Goal: Task Accomplishment & Management: Manage account settings

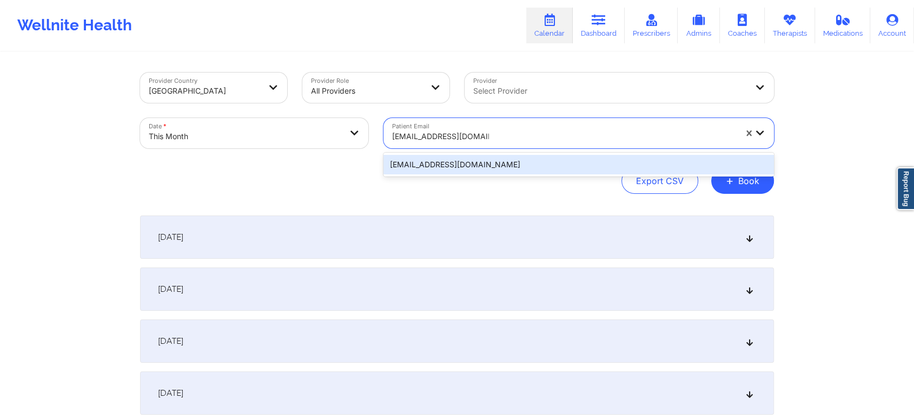
click at [497, 156] on div "[EMAIL_ADDRESS][DOMAIN_NAME]" at bounding box center [578, 164] width 391 height 19
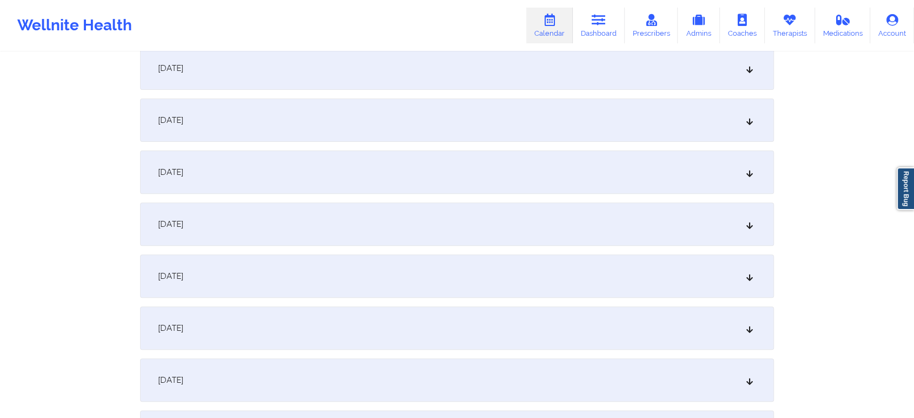
scroll to position [398, 0]
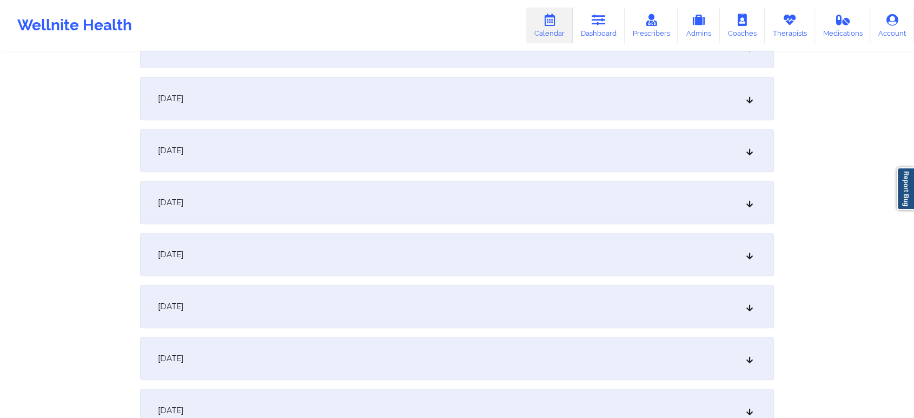
click at [618, 202] on div "[DATE]" at bounding box center [457, 202] width 634 height 43
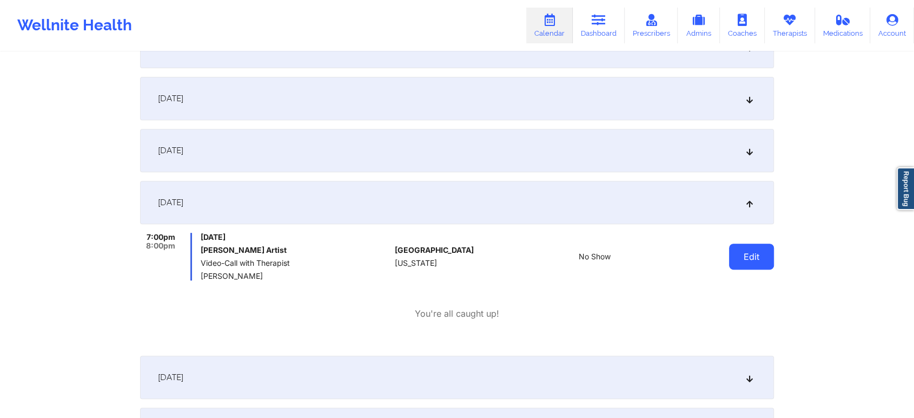
click at [751, 265] on button "Edit" at bounding box center [751, 256] width 45 height 26
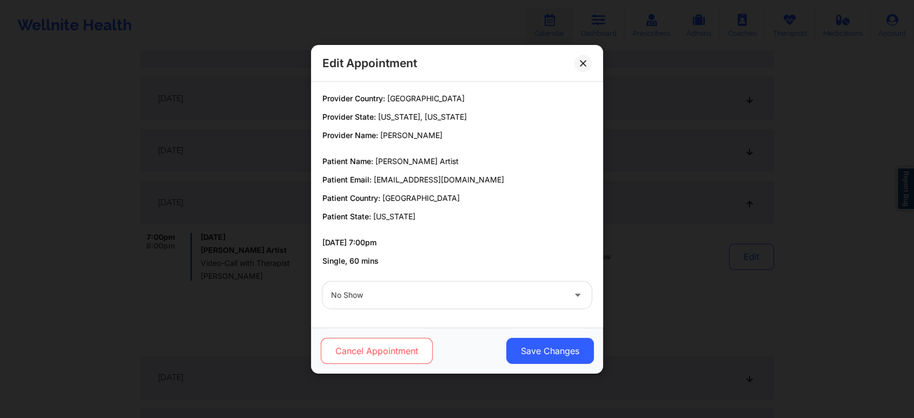
click at [389, 352] on button "Cancel Appointment" at bounding box center [377, 351] width 112 height 26
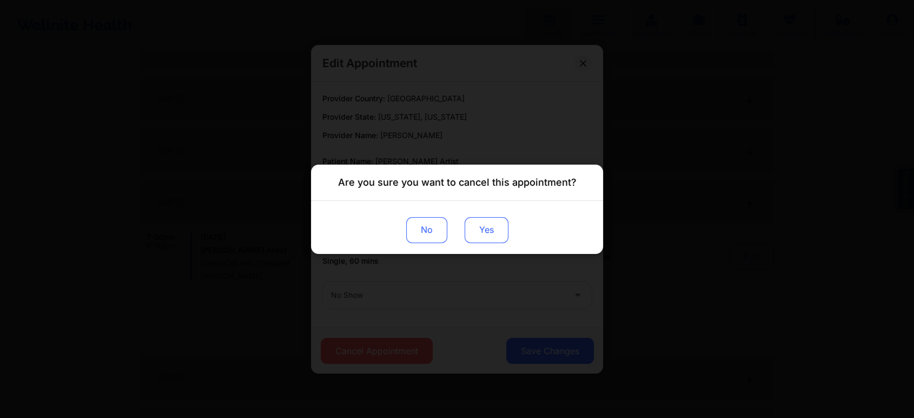
click at [483, 231] on button "Yes" at bounding box center [487, 229] width 44 height 26
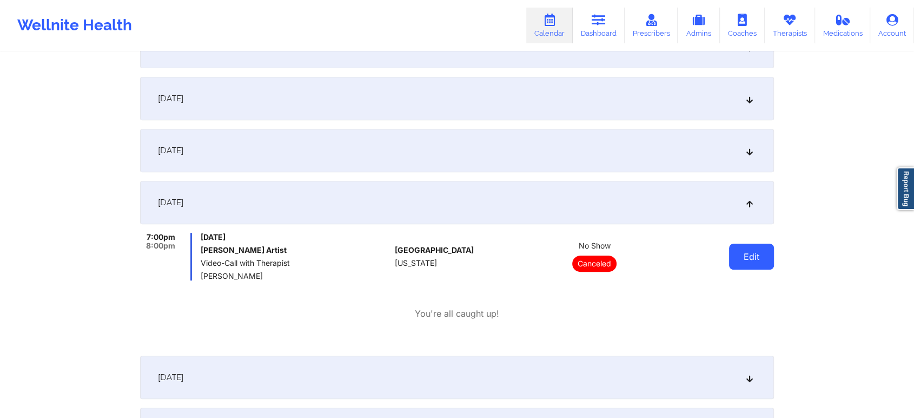
click at [742, 246] on button "Edit" at bounding box center [751, 256] width 45 height 26
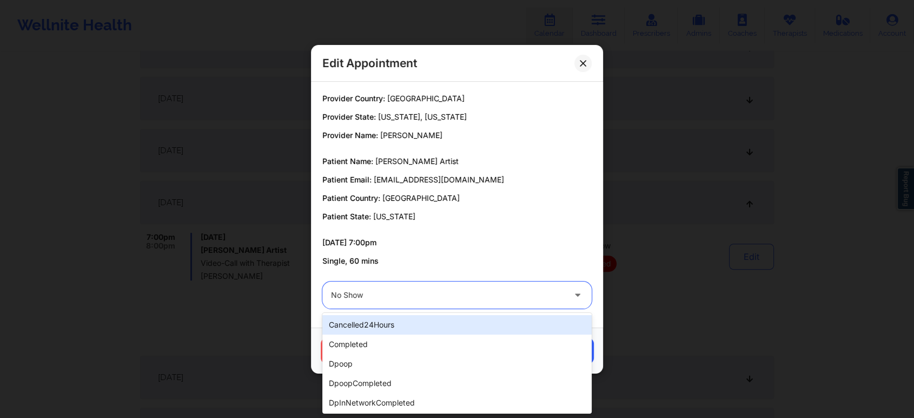
click at [402, 294] on div at bounding box center [448, 294] width 234 height 13
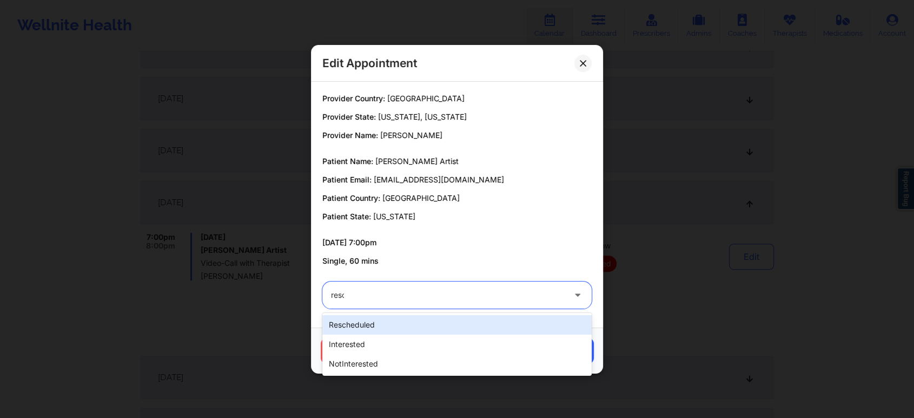
type input "[PERSON_NAME]"
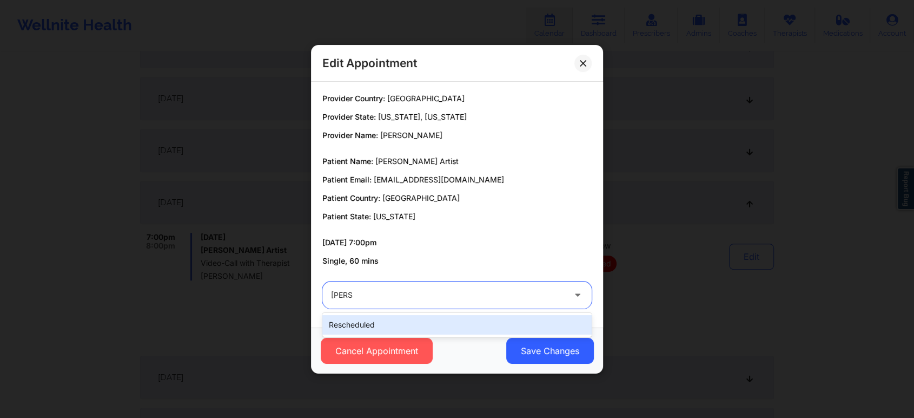
click at [374, 320] on div "rescheduled" at bounding box center [456, 324] width 269 height 19
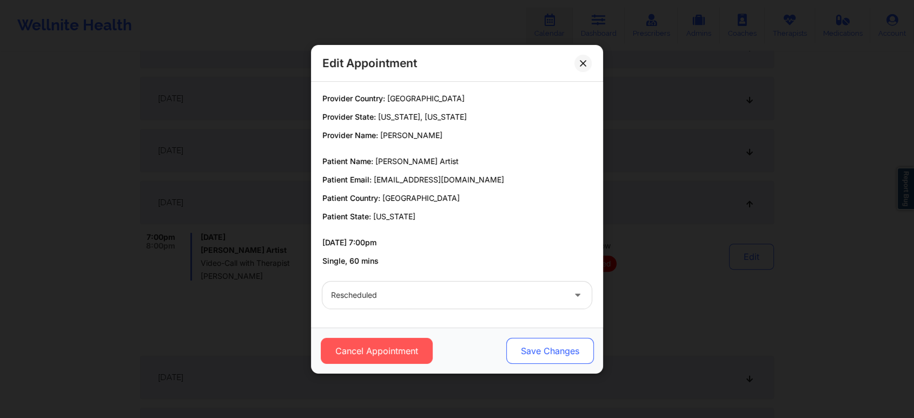
click at [535, 351] on button "Save Changes" at bounding box center [550, 351] width 88 height 26
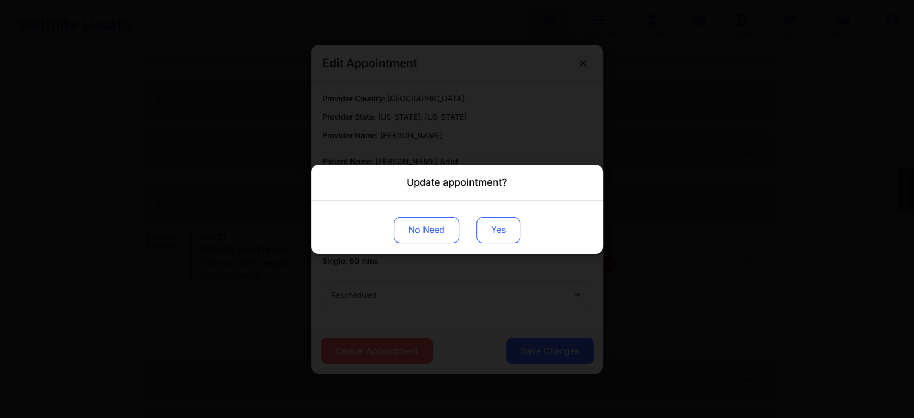
click at [501, 239] on button "Yes" at bounding box center [499, 229] width 44 height 26
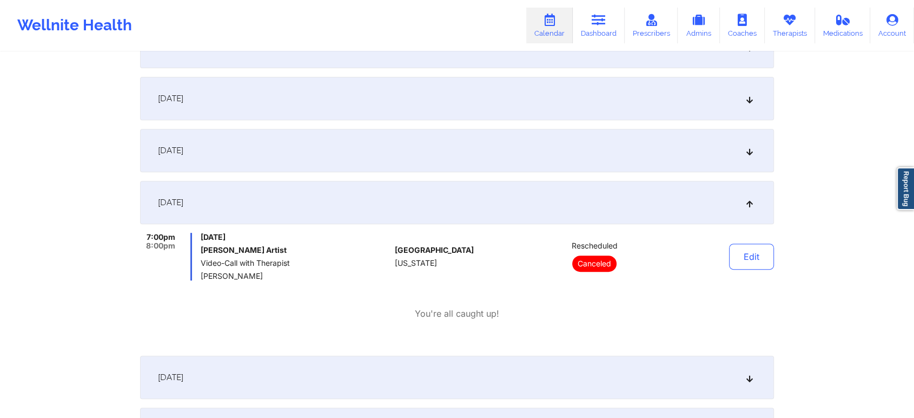
scroll to position [0, 0]
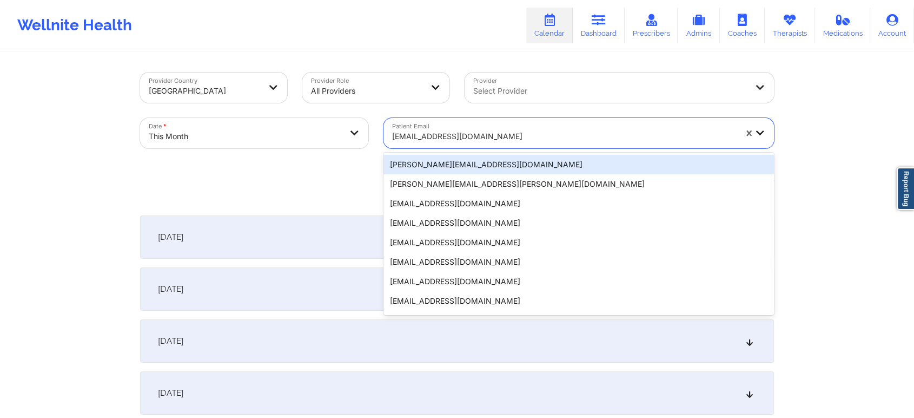
click at [544, 132] on div at bounding box center [564, 136] width 344 height 13
paste input "[EMAIL_ADDRESS][DOMAIN_NAME]"
type input "[EMAIL_ADDRESS][DOMAIN_NAME]"
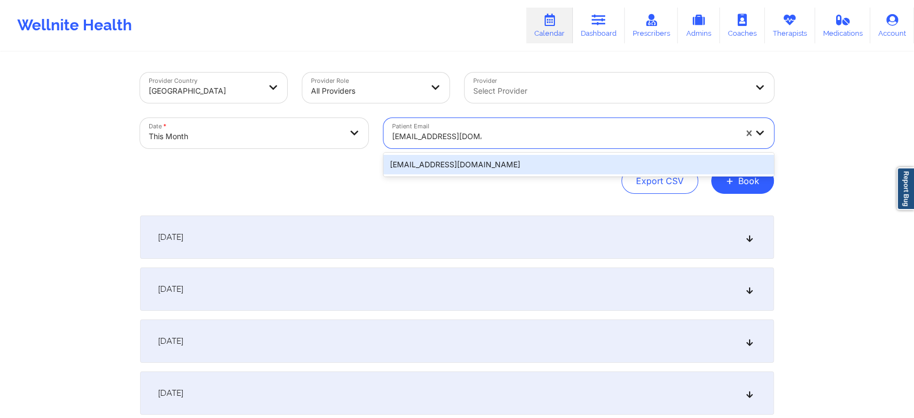
click at [576, 163] on div "[EMAIL_ADDRESS][DOMAIN_NAME]" at bounding box center [578, 164] width 391 height 19
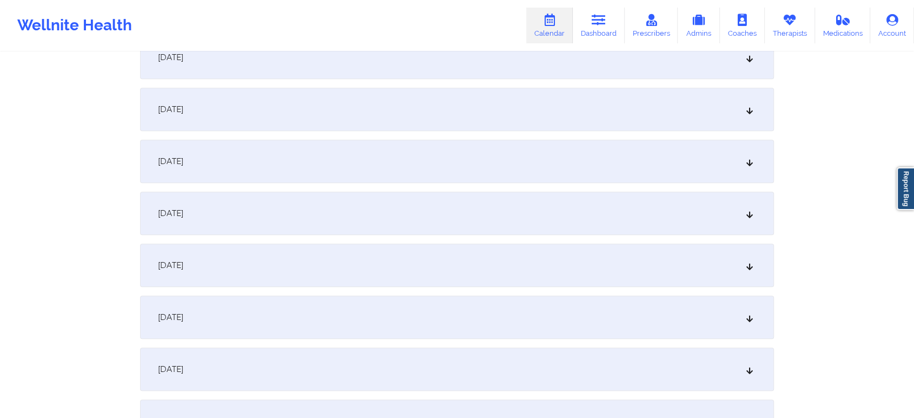
scroll to position [500, 0]
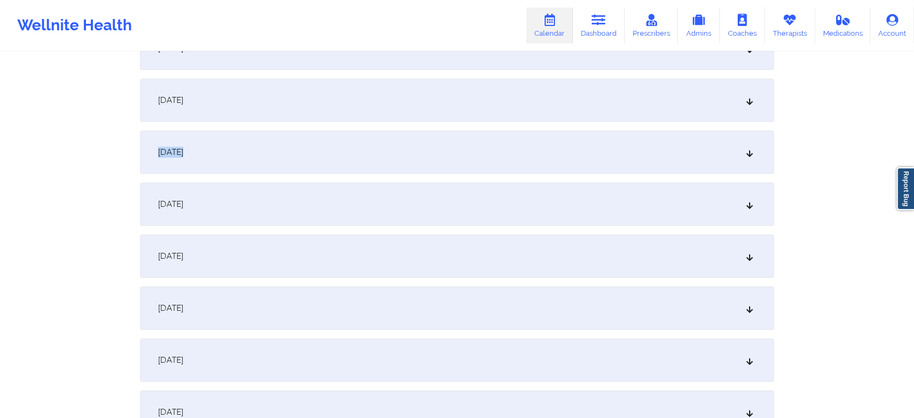
drag, startPoint x: 716, startPoint y: 155, endPoint x: 619, endPoint y: 97, distance: 112.5
click at [619, 97] on div "[DATE]" at bounding box center [457, 99] width 634 height 43
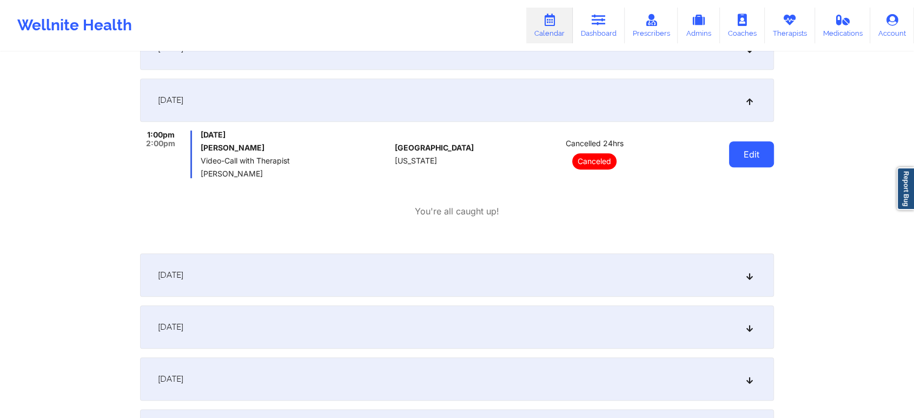
click at [757, 153] on button "Edit" at bounding box center [751, 154] width 45 height 26
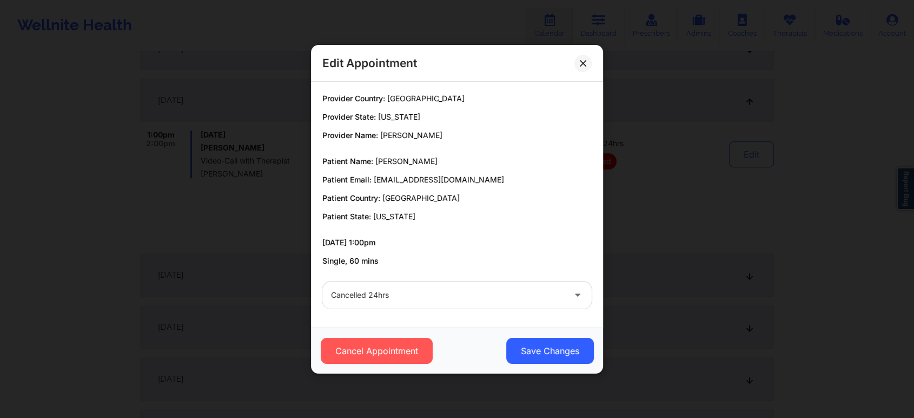
click at [449, 295] on div at bounding box center [448, 294] width 234 height 13
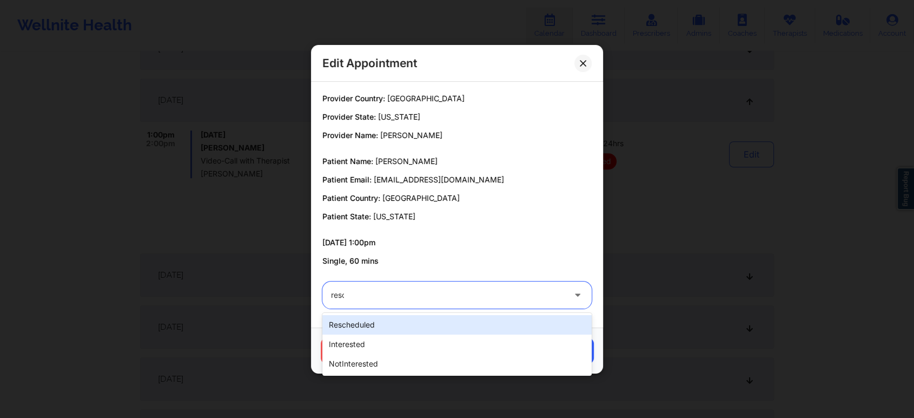
type input "[PERSON_NAME]"
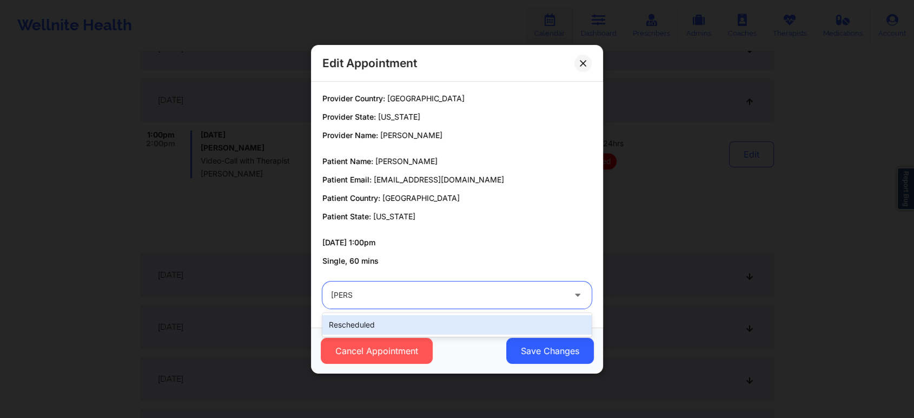
click at [408, 329] on div "rescheduled" at bounding box center [456, 324] width 269 height 19
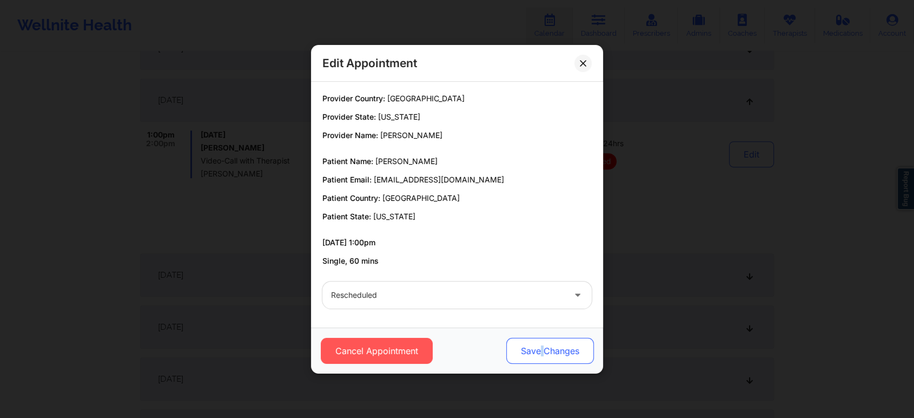
drag, startPoint x: 545, startPoint y: 333, endPoint x: 539, endPoint y: 348, distance: 16.3
click at [539, 348] on div "Cancel Appointment Save Changes" at bounding box center [457, 350] width 292 height 46
click at [539, 348] on button "Save Changes" at bounding box center [550, 351] width 88 height 26
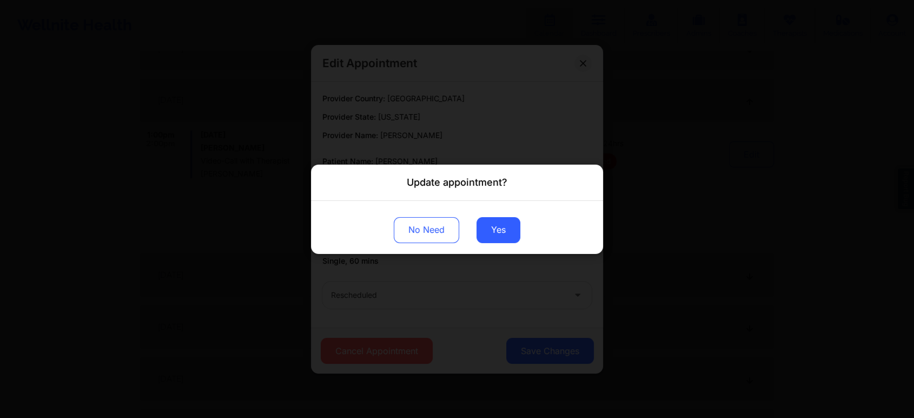
drag, startPoint x: 496, startPoint y: 235, endPoint x: 488, endPoint y: 428, distance: 193.3
click at [506, 237] on button "Yes" at bounding box center [499, 229] width 44 height 26
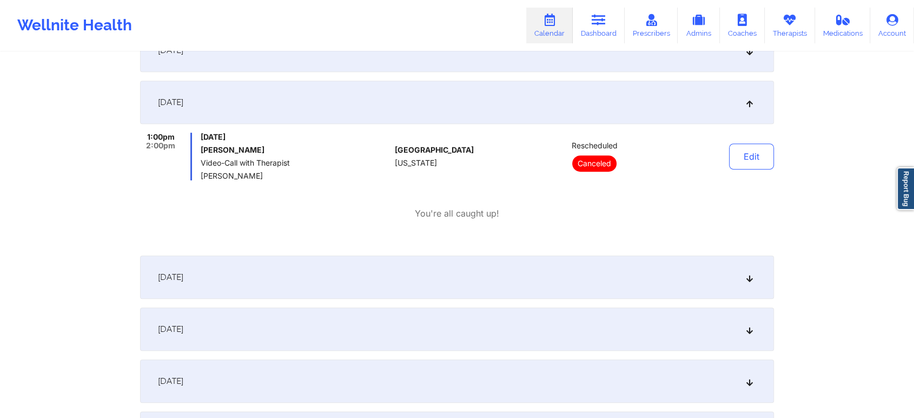
scroll to position [0, 0]
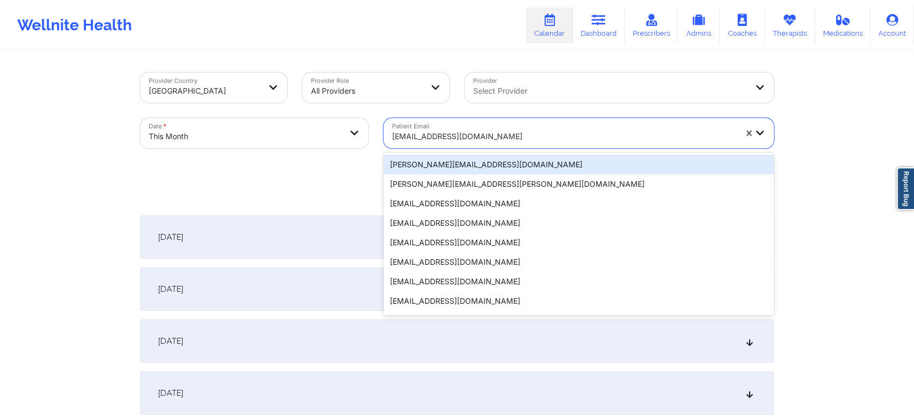
click at [537, 127] on div "[EMAIL_ADDRESS][DOMAIN_NAME]" at bounding box center [564, 136] width 344 height 24
paste input "[EMAIL_ADDRESS][DOMAIN_NAME]"
type input "[EMAIL_ADDRESS][DOMAIN_NAME]"
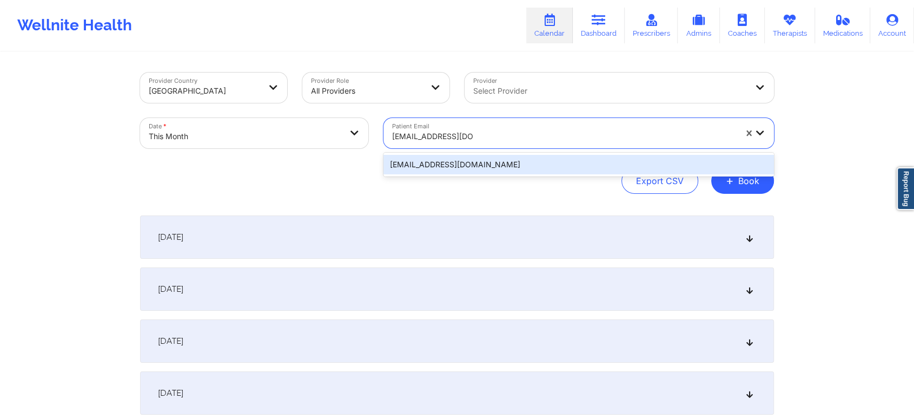
click at [573, 164] on div "[EMAIL_ADDRESS][DOMAIN_NAME]" at bounding box center [578, 164] width 391 height 19
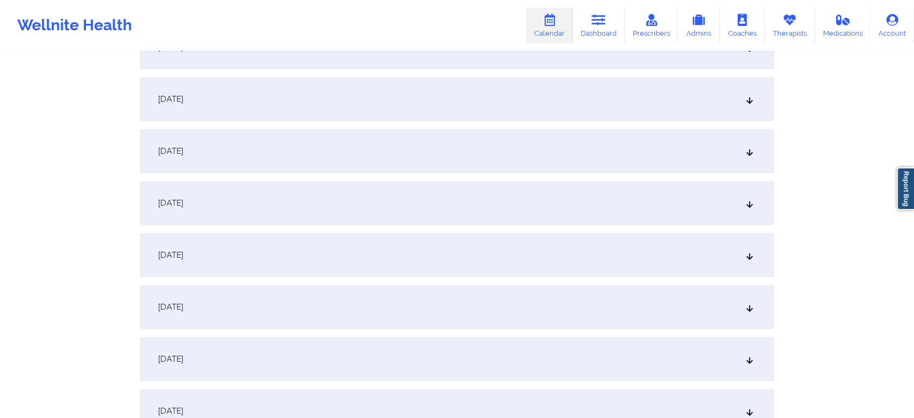
scroll to position [445, 0]
click at [710, 172] on div "[DATE]" at bounding box center [457, 155] width 634 height 43
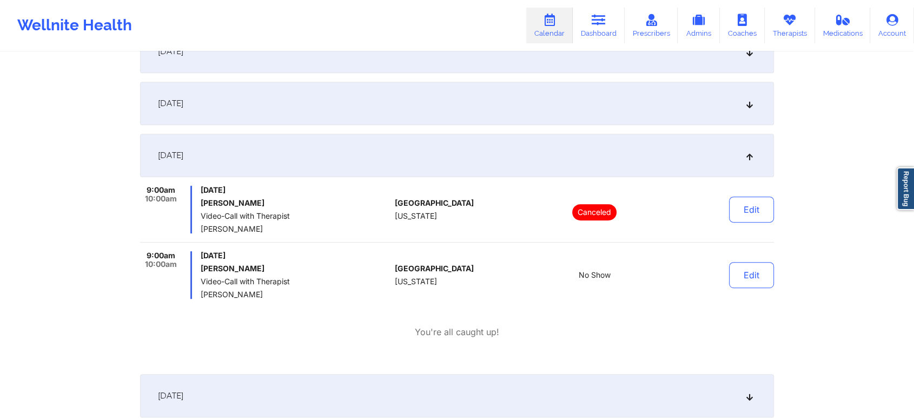
click at [738, 289] on div "Edit" at bounding box center [724, 275] width 100 height 48
click at [748, 276] on button "Edit" at bounding box center [751, 275] width 45 height 26
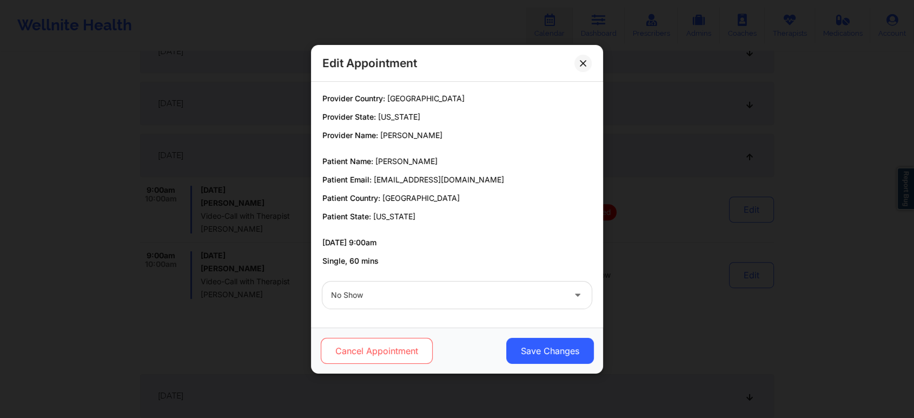
click at [397, 356] on button "Cancel Appointment" at bounding box center [377, 351] width 112 height 26
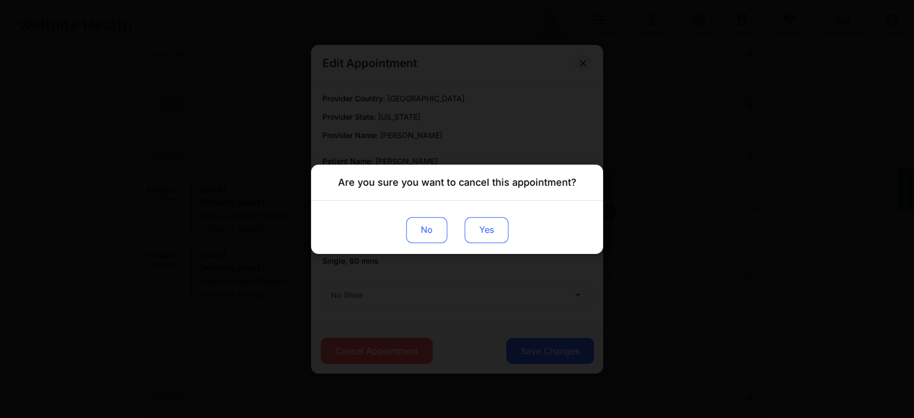
click at [476, 233] on button "Yes" at bounding box center [487, 229] width 44 height 26
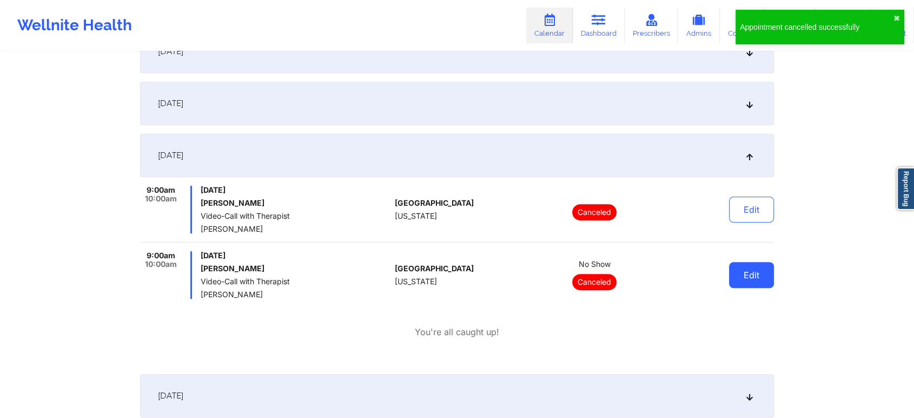
drag, startPoint x: 781, startPoint y: 280, endPoint x: 742, endPoint y: 272, distance: 39.9
click at [742, 272] on button "Edit" at bounding box center [751, 275] width 45 height 26
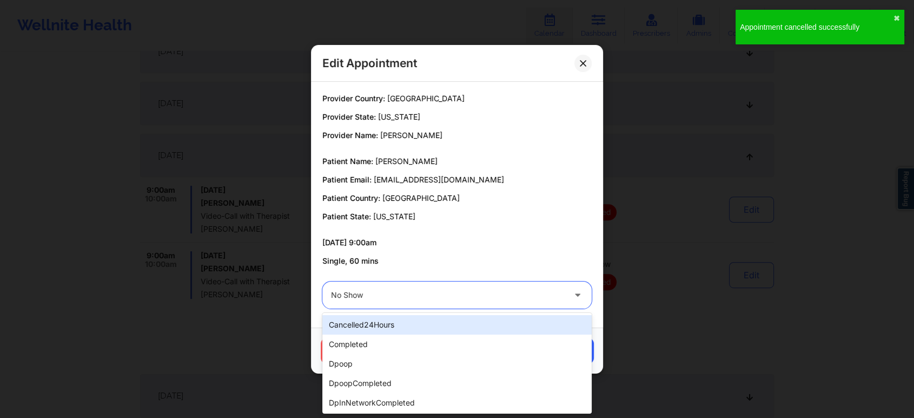
click at [493, 289] on div at bounding box center [448, 294] width 234 height 13
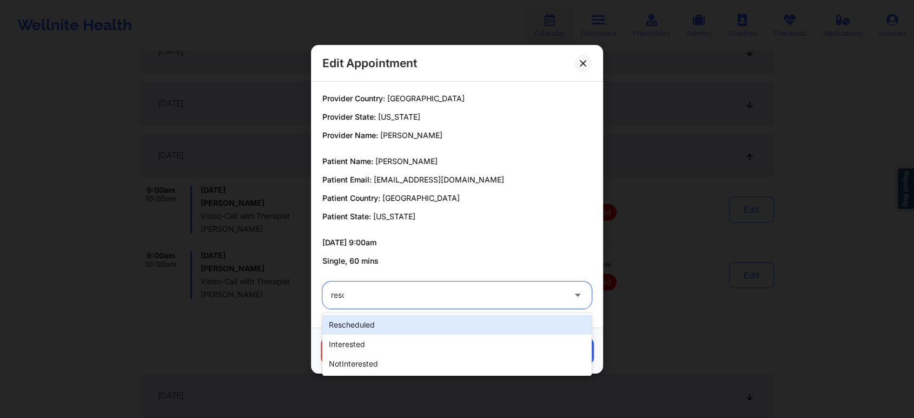
type input "[PERSON_NAME]"
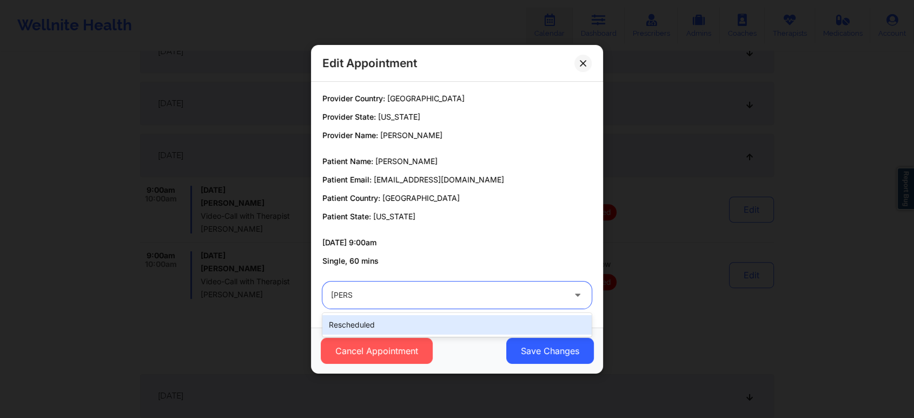
click at [456, 333] on div "rescheduled" at bounding box center [456, 324] width 269 height 19
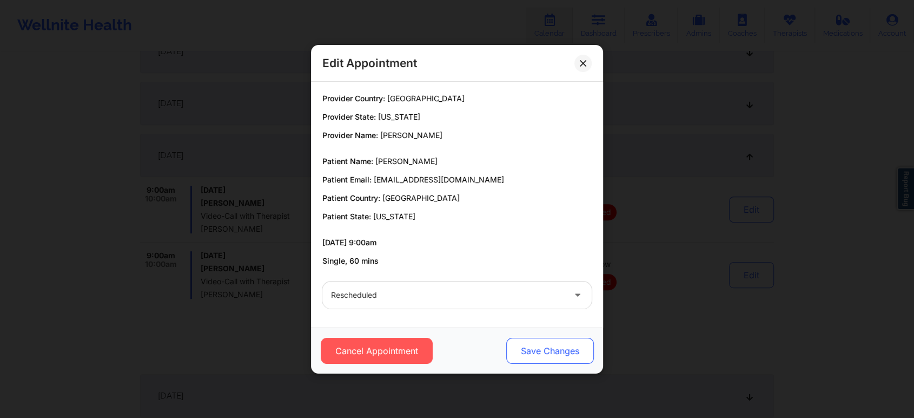
click at [537, 348] on button "Save Changes" at bounding box center [550, 351] width 88 height 26
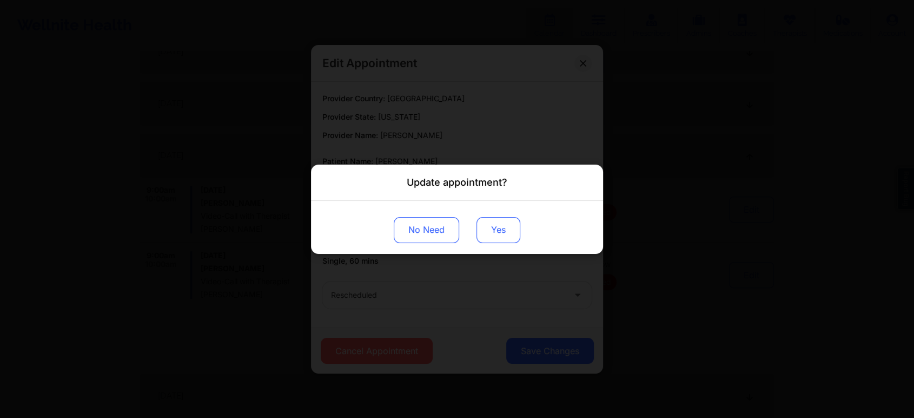
click at [510, 234] on button "Yes" at bounding box center [499, 229] width 44 height 26
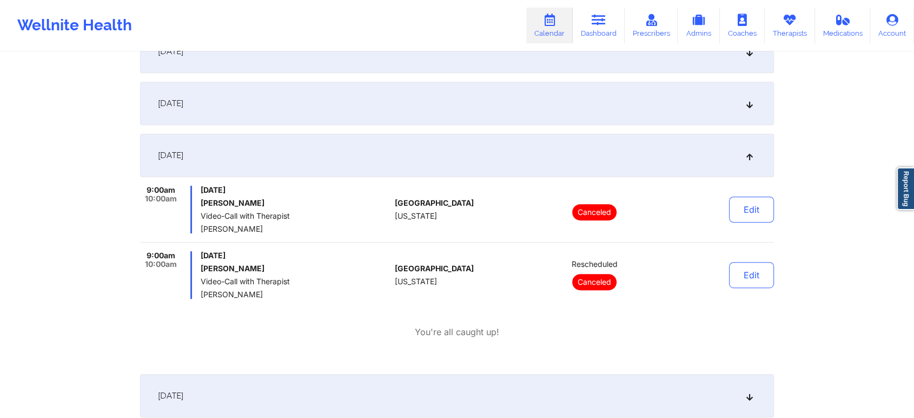
scroll to position [0, 0]
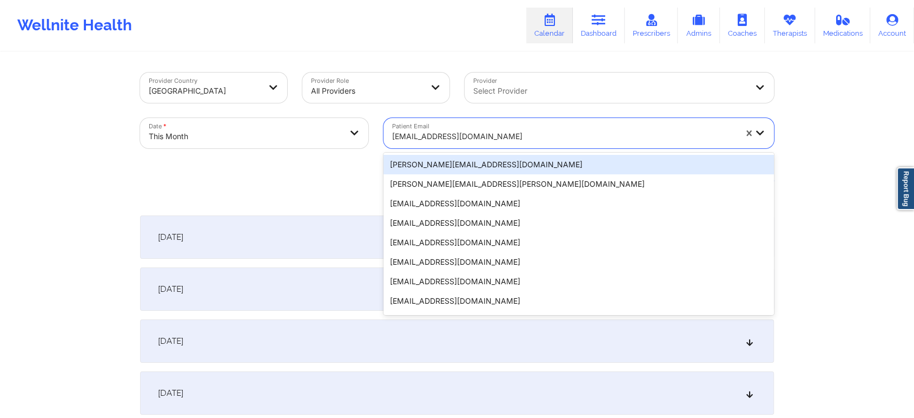
click at [405, 139] on div at bounding box center [564, 136] width 344 height 13
paste input "[EMAIL_ADDRESS][DOMAIN_NAME]"
type input "[EMAIL_ADDRESS][DOMAIN_NAME]"
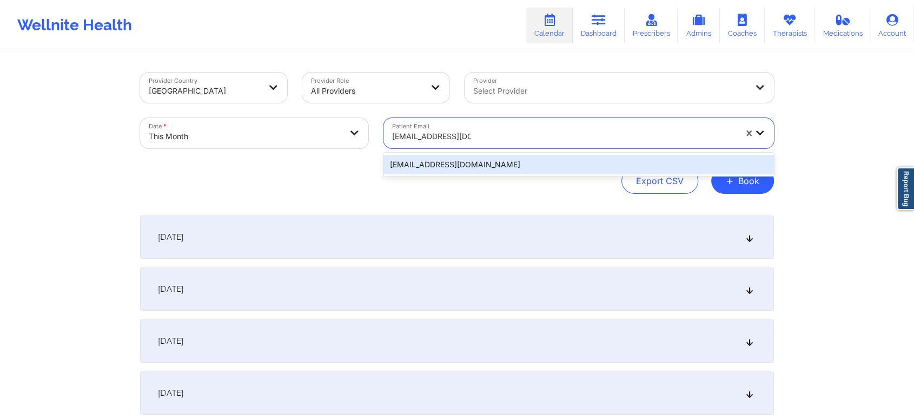
click at [511, 166] on div "[EMAIL_ADDRESS][DOMAIN_NAME]" at bounding box center [578, 164] width 391 height 19
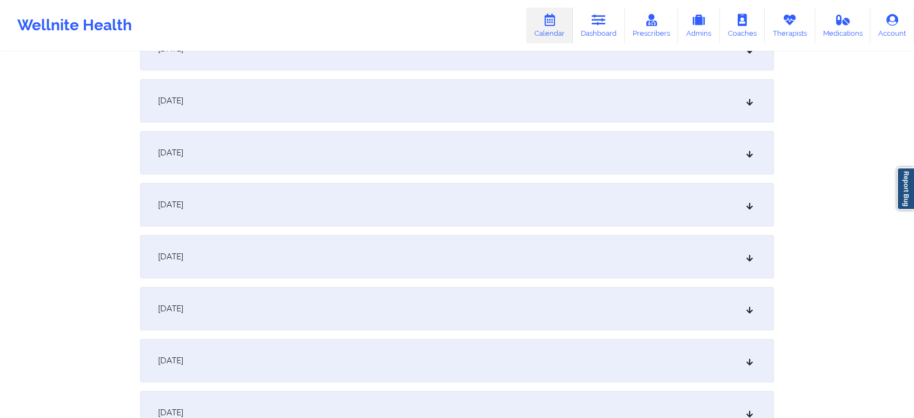
scroll to position [667, 0]
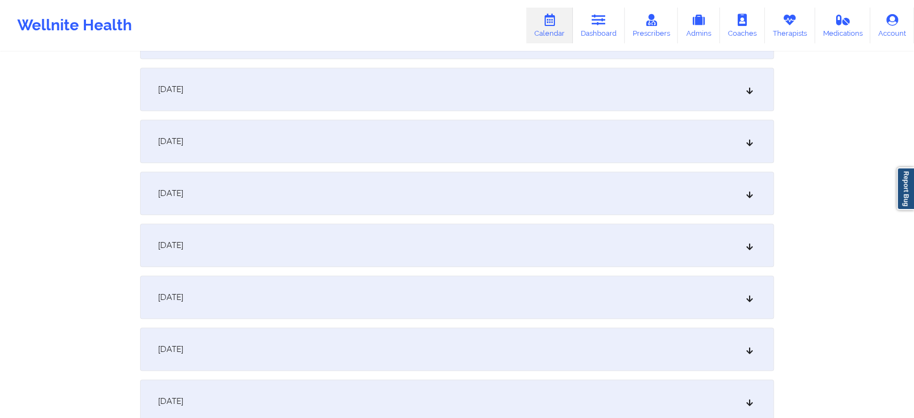
click at [623, 235] on div "[DATE]" at bounding box center [457, 244] width 634 height 43
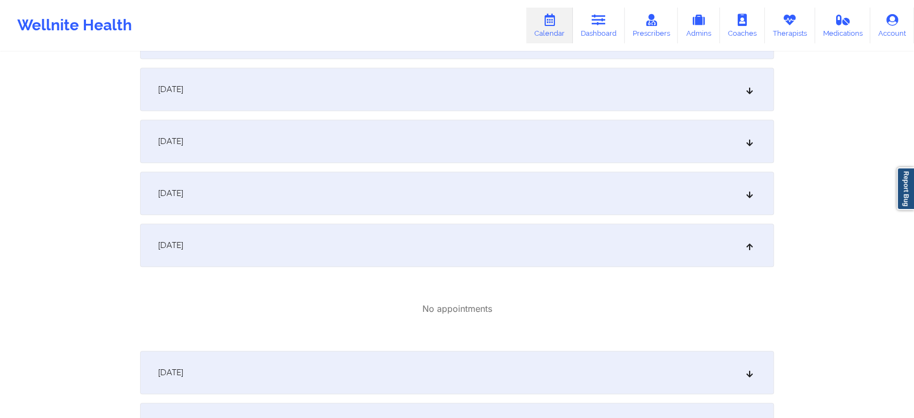
click at [670, 140] on div "[DATE]" at bounding box center [457, 141] width 634 height 43
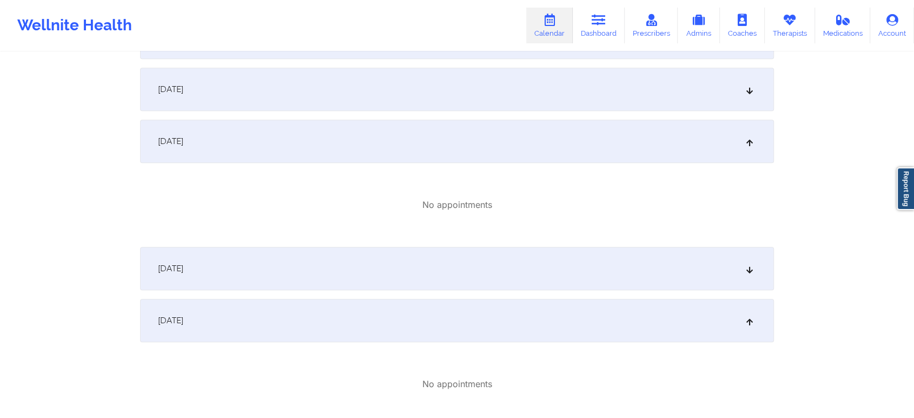
scroll to position [580, 0]
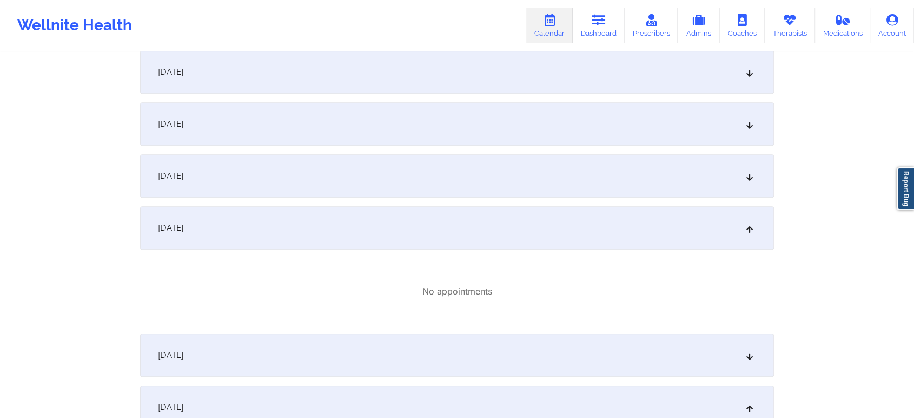
click at [686, 132] on div "[DATE]" at bounding box center [457, 123] width 634 height 43
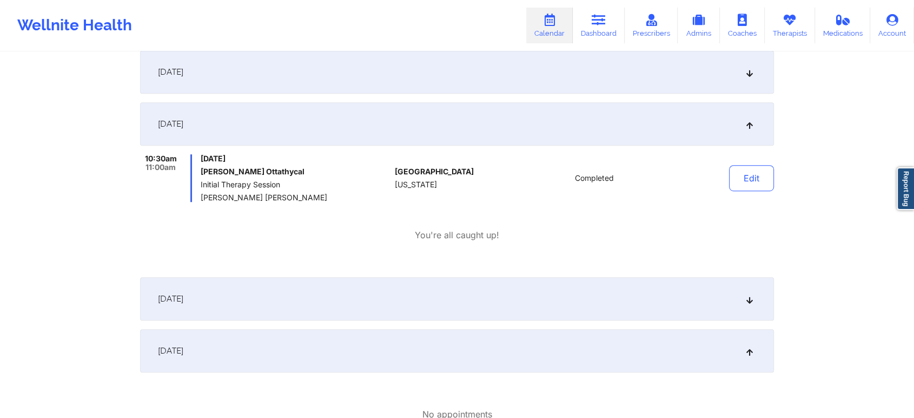
scroll to position [0, 0]
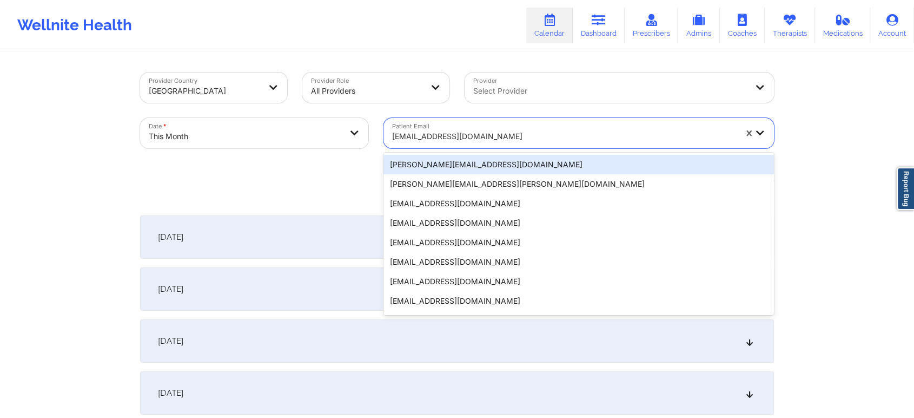
click at [419, 128] on div "[EMAIL_ADDRESS][DOMAIN_NAME]" at bounding box center [564, 136] width 344 height 24
paste input "[EMAIL_ADDRESS][DOMAIN_NAME]"
type input "[EMAIL_ADDRESS][DOMAIN_NAME]"
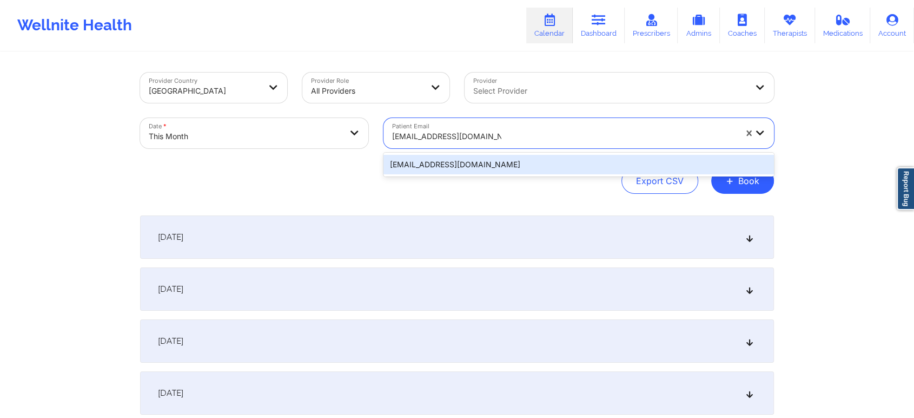
click at [465, 162] on div "[EMAIL_ADDRESS][DOMAIN_NAME]" at bounding box center [578, 164] width 391 height 19
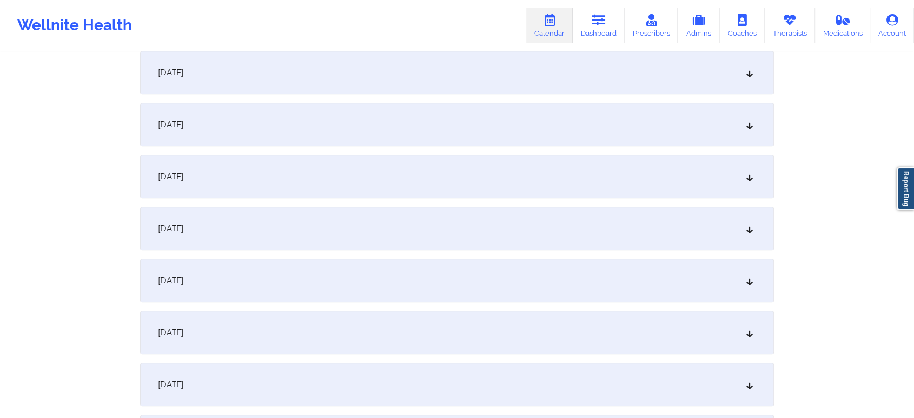
scroll to position [533, 0]
click at [432, 69] on div "[DATE]" at bounding box center [457, 67] width 634 height 43
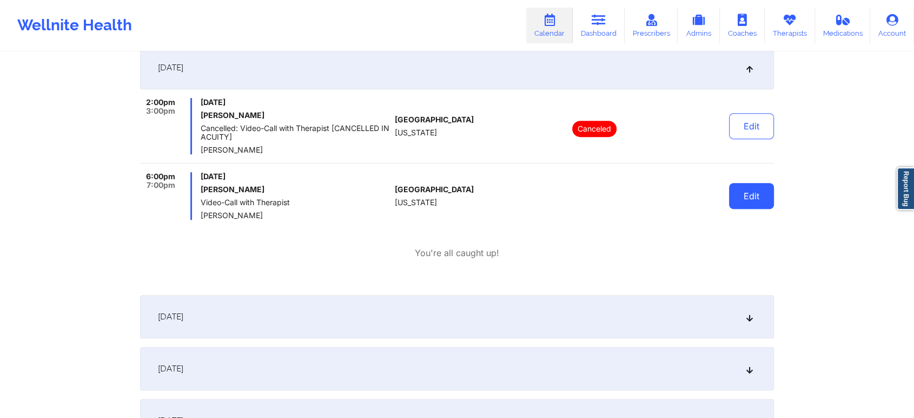
click at [739, 189] on button "Edit" at bounding box center [751, 196] width 45 height 26
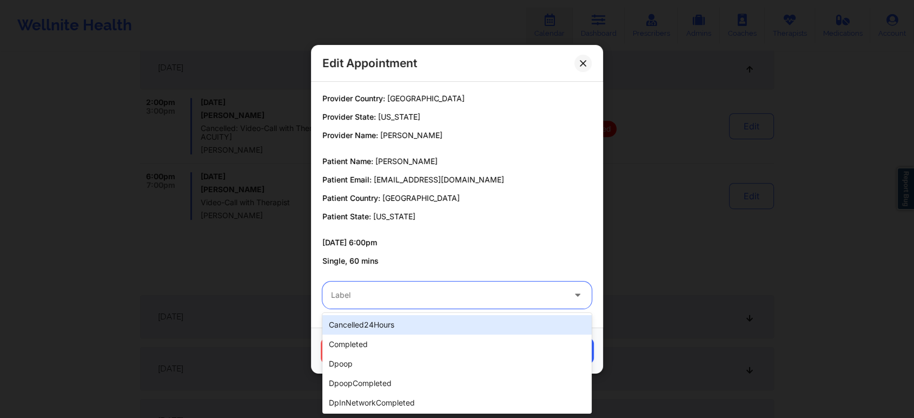
click at [489, 287] on div "Label" at bounding box center [443, 294] width 243 height 27
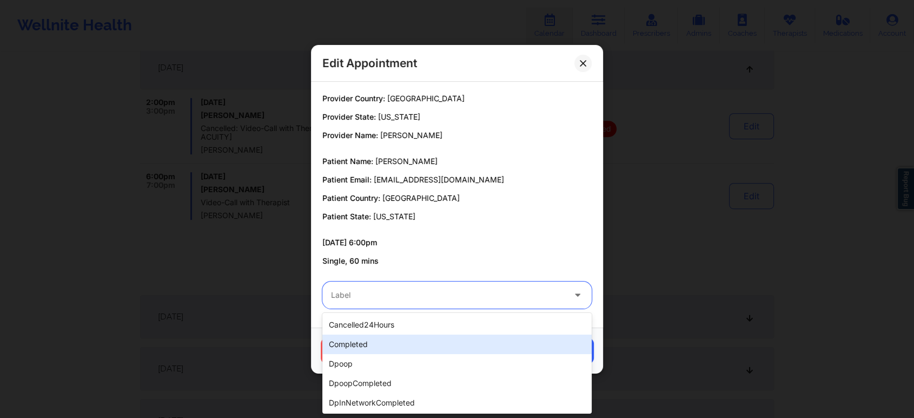
click at [432, 345] on div "completed" at bounding box center [456, 343] width 269 height 19
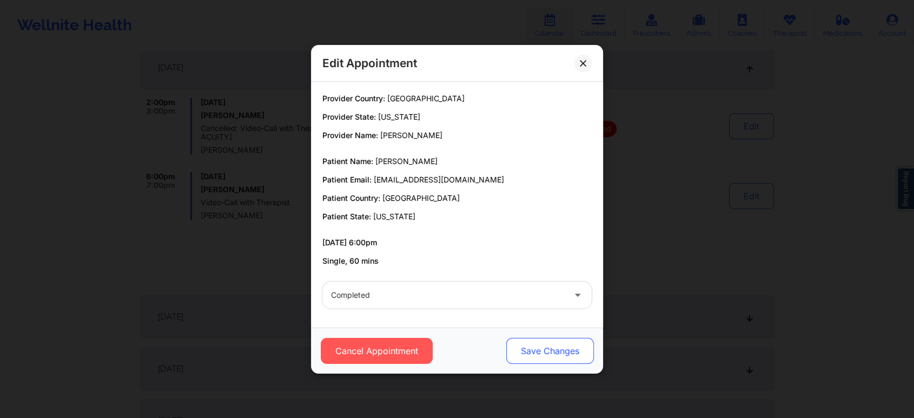
click at [550, 351] on button "Save Changes" at bounding box center [550, 351] width 88 height 26
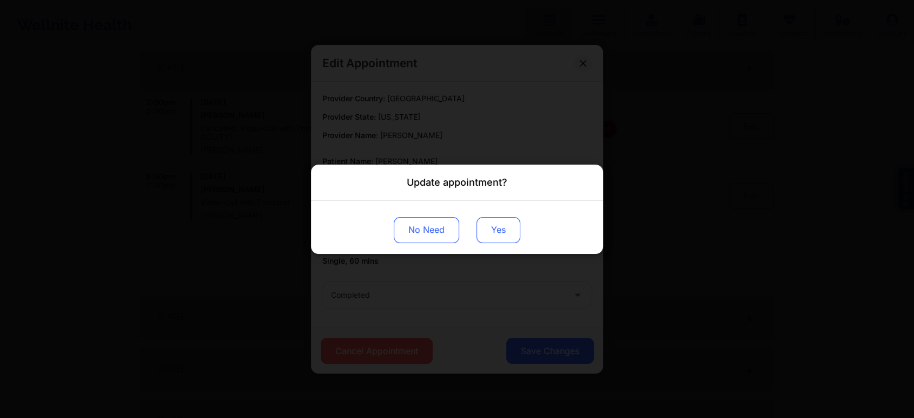
click at [509, 237] on button "Yes" at bounding box center [499, 229] width 44 height 26
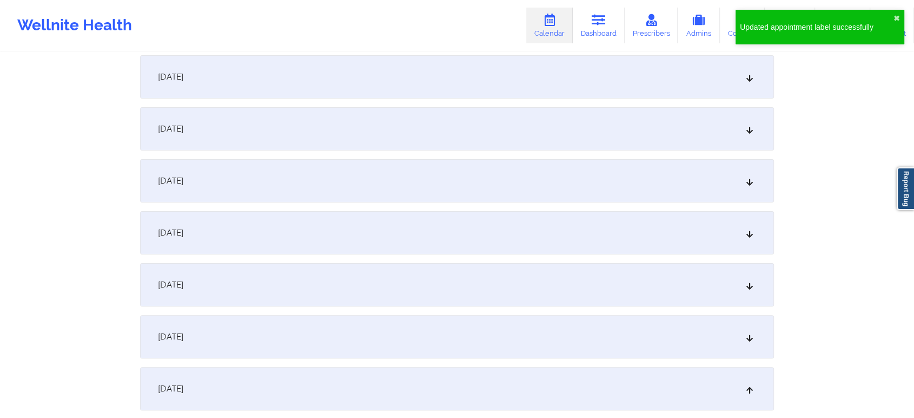
scroll to position [0, 0]
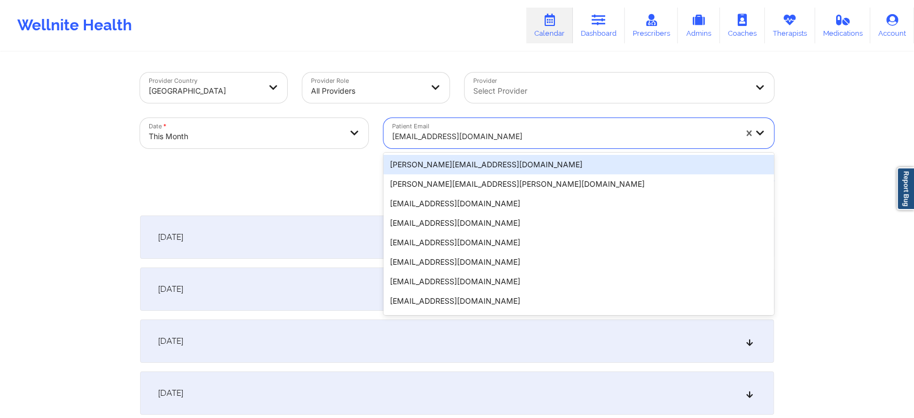
click at [455, 131] on div at bounding box center [564, 136] width 344 height 13
paste input "[EMAIL_ADDRESS][DOMAIN_NAME]"
type input "[EMAIL_ADDRESS][DOMAIN_NAME]"
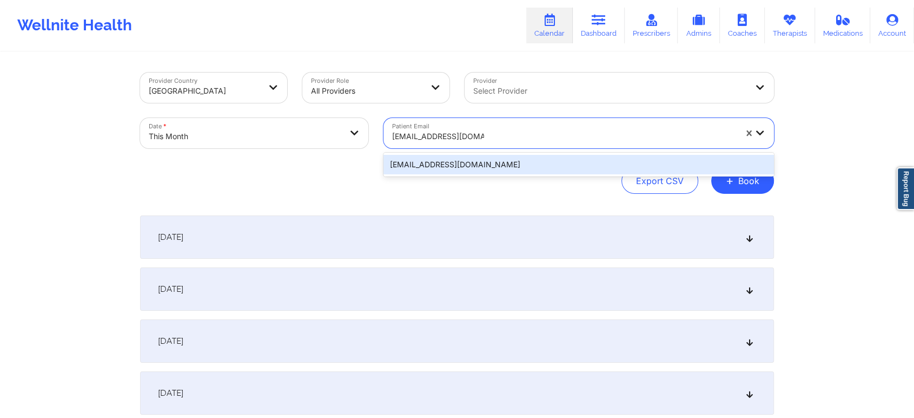
click at [498, 165] on div "[EMAIL_ADDRESS][DOMAIN_NAME]" at bounding box center [578, 164] width 391 height 19
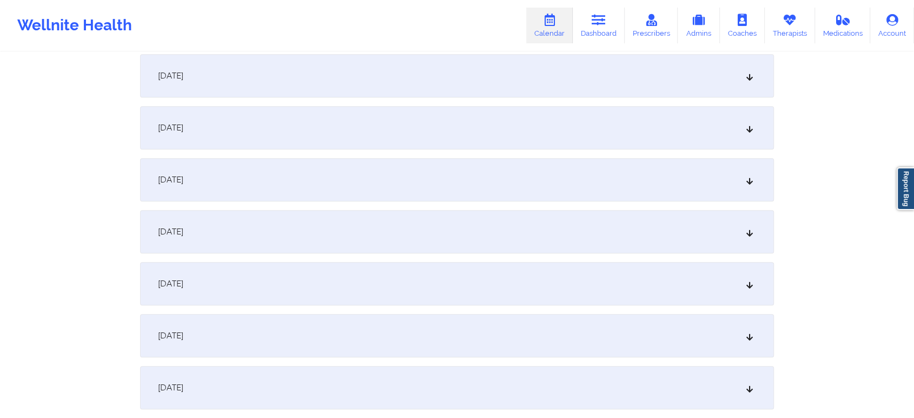
scroll to position [554, 0]
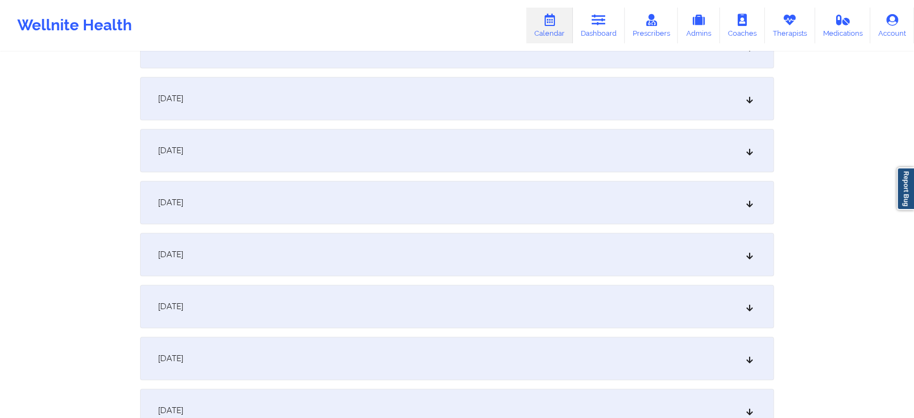
click at [597, 62] on div "[DATE]" at bounding box center [457, 46] width 634 height 43
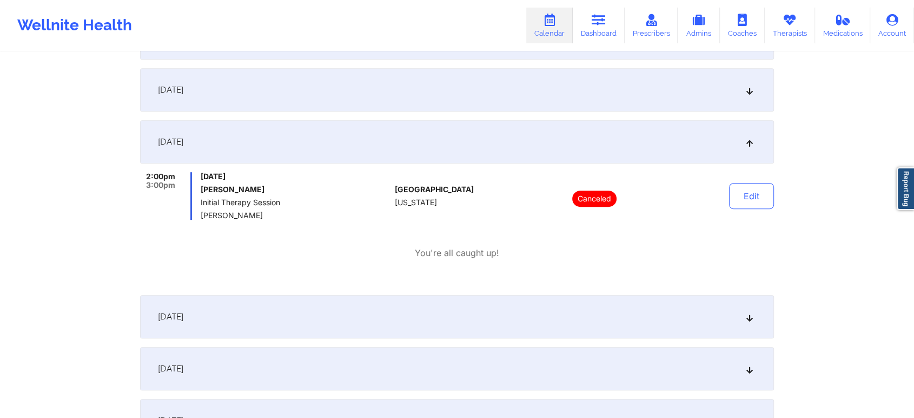
scroll to position [0, 0]
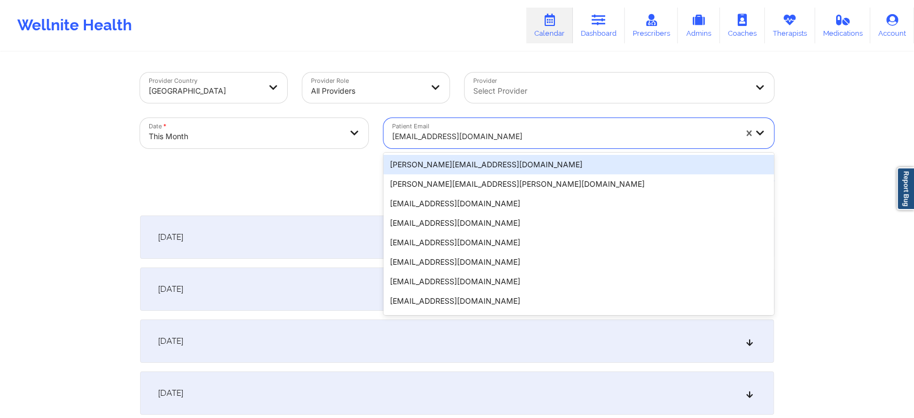
click at [468, 137] on div at bounding box center [564, 136] width 344 height 13
paste input "[EMAIL_ADDRESS][DOMAIN_NAME]"
type input "[EMAIL_ADDRESS][DOMAIN_NAME]"
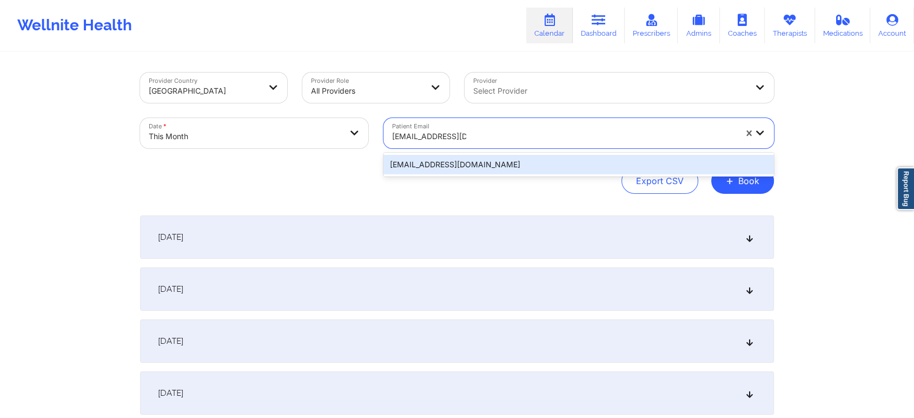
click at [497, 159] on div "[EMAIL_ADDRESS][DOMAIN_NAME]" at bounding box center [578, 164] width 391 height 19
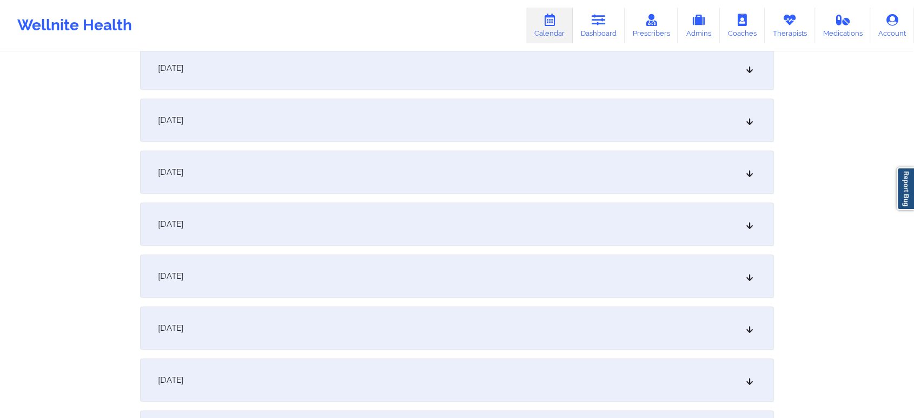
scroll to position [431, 0]
click at [502, 188] on div "[DATE]" at bounding box center [457, 169] width 634 height 43
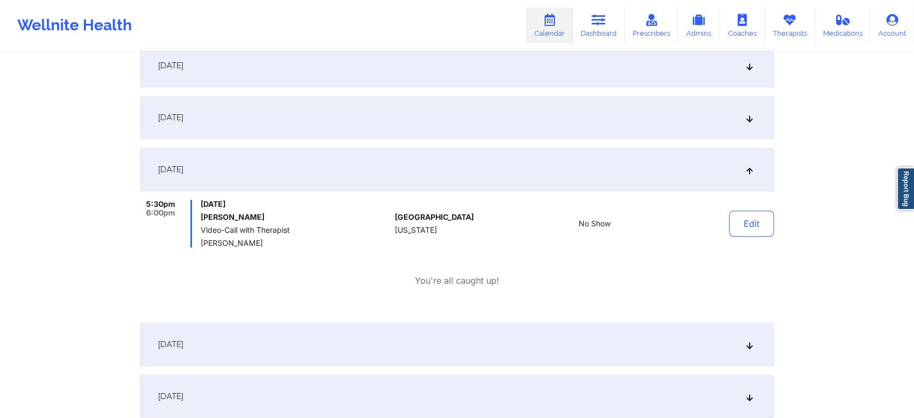
scroll to position [0, 0]
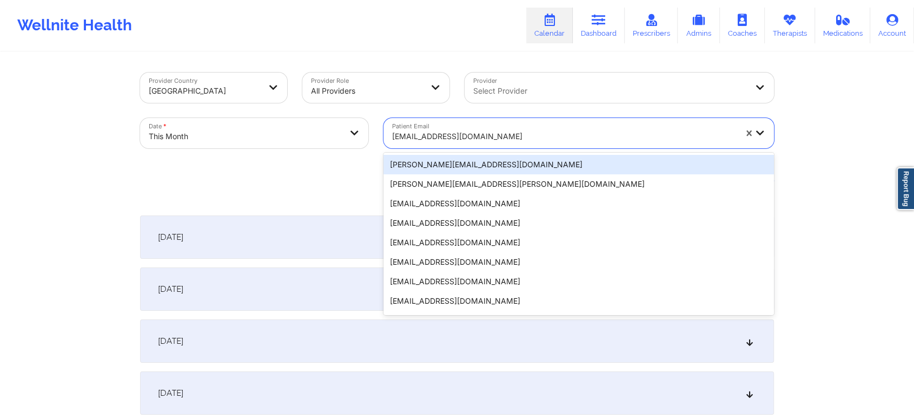
click at [432, 135] on div at bounding box center [564, 136] width 344 height 13
paste input "[EMAIL_ADDRESS][DOMAIN_NAME]"
type input "[EMAIL_ADDRESS][DOMAIN_NAME]"
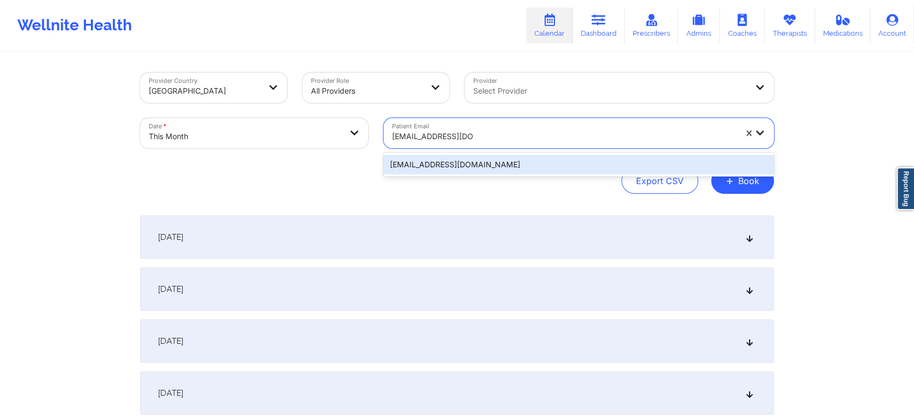
click at [469, 166] on div "[EMAIL_ADDRESS][DOMAIN_NAME]" at bounding box center [578, 164] width 391 height 19
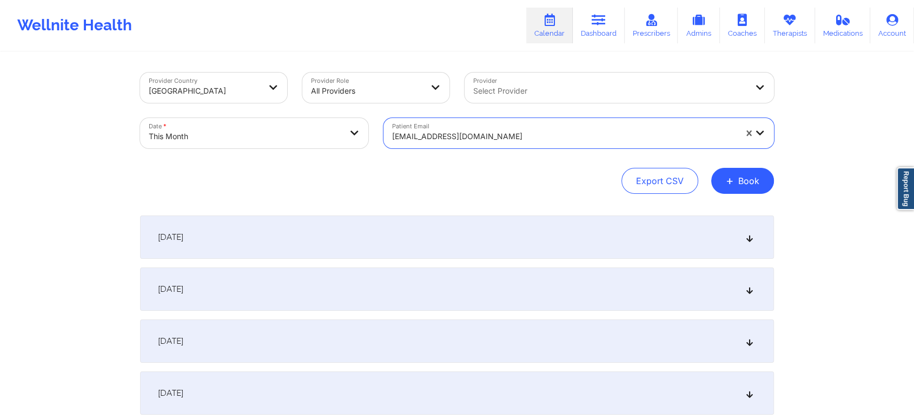
scroll to position [431, 0]
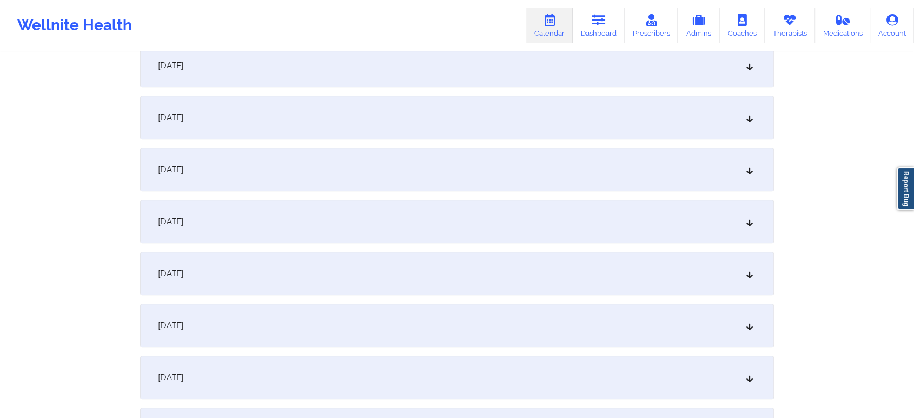
click at [645, 150] on div "[DATE]" at bounding box center [457, 169] width 634 height 43
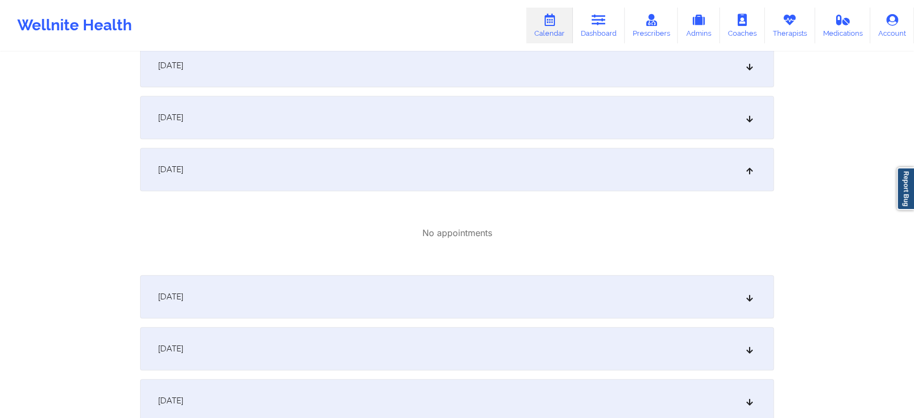
scroll to position [515, 0]
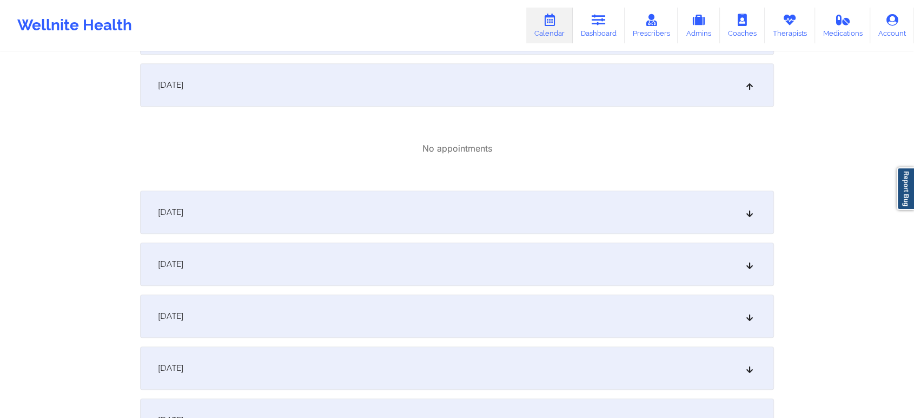
click at [463, 242] on div "[DATE]" at bounding box center [457, 263] width 634 height 43
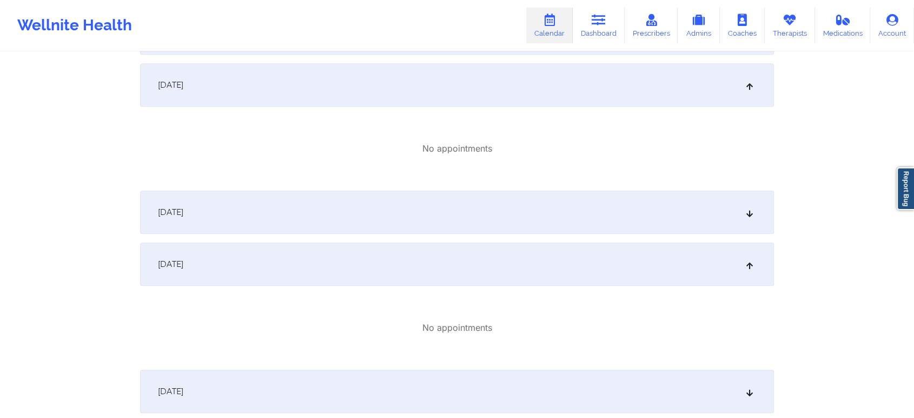
click at [533, 217] on div "[DATE]" at bounding box center [457, 211] width 634 height 43
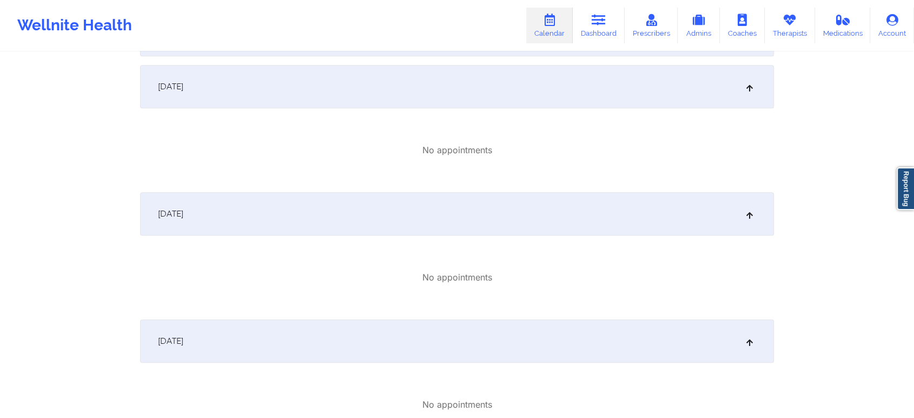
scroll to position [0, 0]
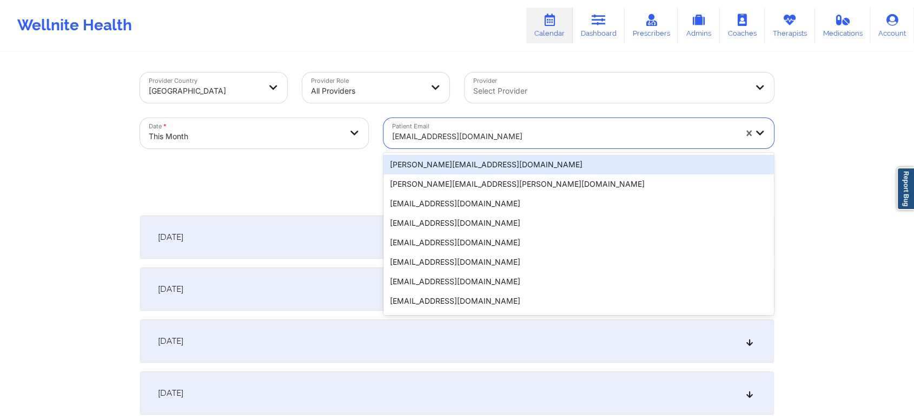
click at [413, 131] on div at bounding box center [564, 136] width 344 height 13
paste input "[EMAIL_ADDRESS][DOMAIN_NAME]"
type input "[EMAIL_ADDRESS][DOMAIN_NAME]"
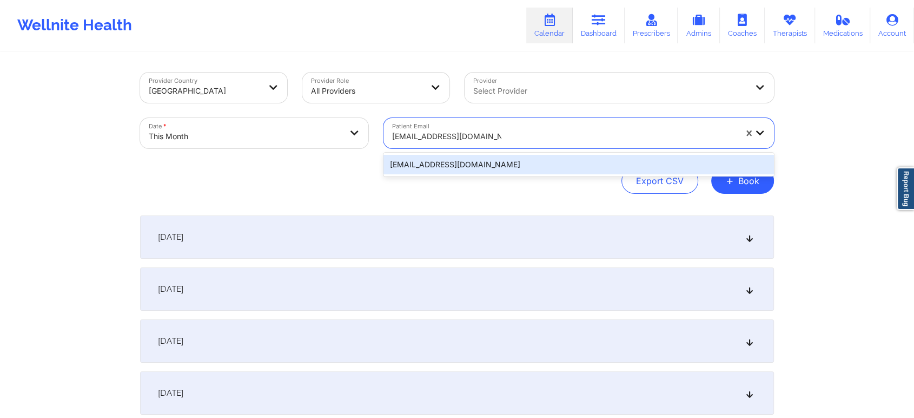
click at [458, 161] on div "[EMAIL_ADDRESS][DOMAIN_NAME]" at bounding box center [578, 164] width 391 height 19
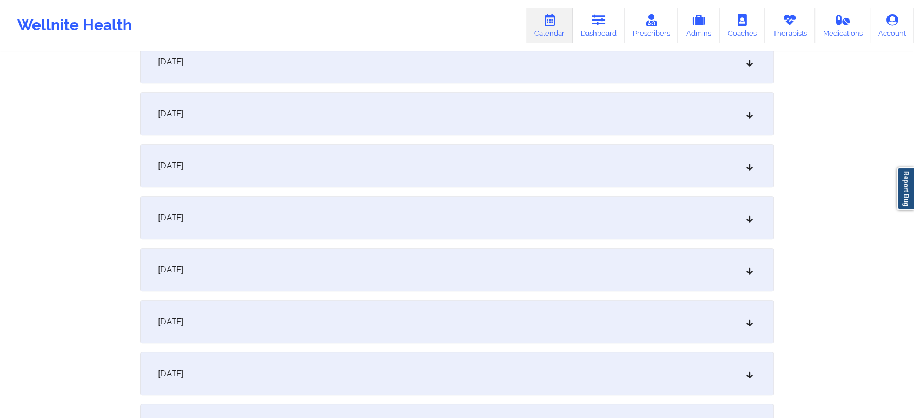
scroll to position [485, 0]
click at [415, 115] on div "[DATE]" at bounding box center [457, 115] width 634 height 43
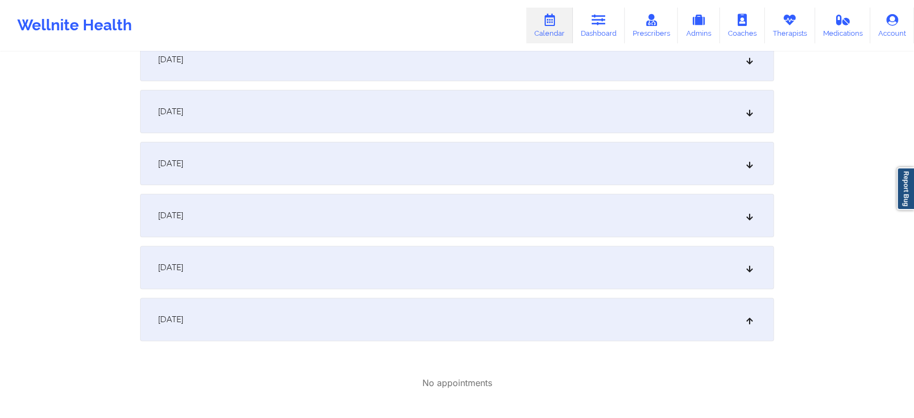
scroll to position [0, 0]
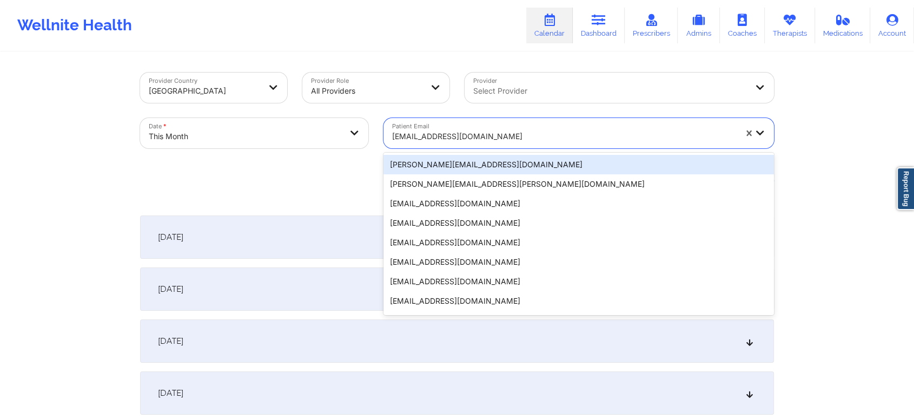
click at [500, 136] on div at bounding box center [564, 136] width 344 height 13
paste input "[EMAIL_ADDRESS][DOMAIN_NAME]"
type input "[EMAIL_ADDRESS][DOMAIN_NAME]"
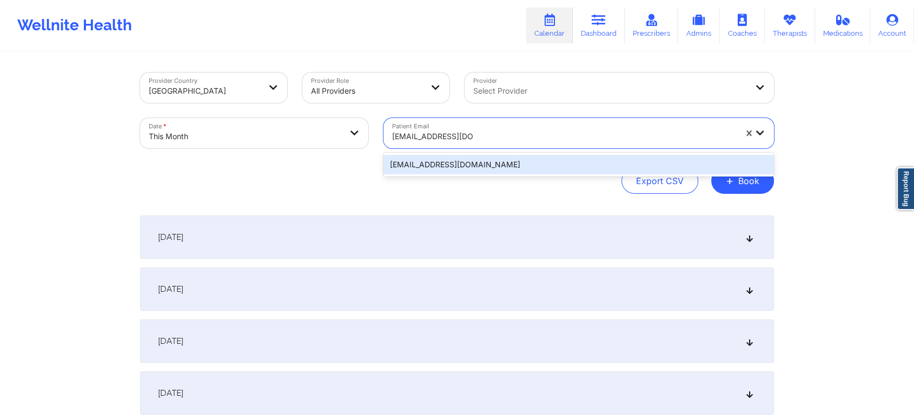
click at [547, 167] on div "[EMAIL_ADDRESS][DOMAIN_NAME]" at bounding box center [578, 164] width 391 height 19
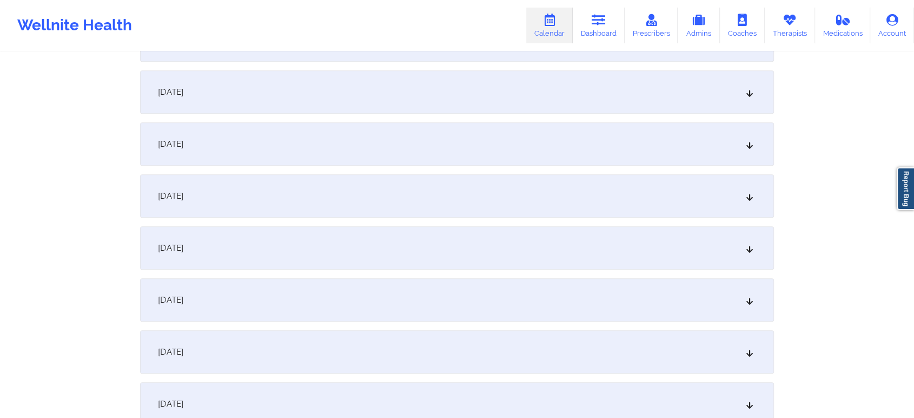
scroll to position [565, 0]
click at [524, 98] on div "[DATE]" at bounding box center [457, 86] width 634 height 43
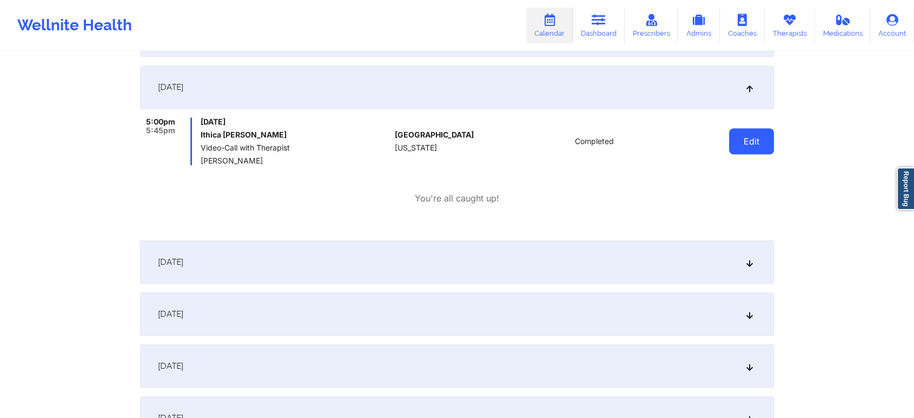
click at [744, 137] on button "Edit" at bounding box center [751, 141] width 45 height 26
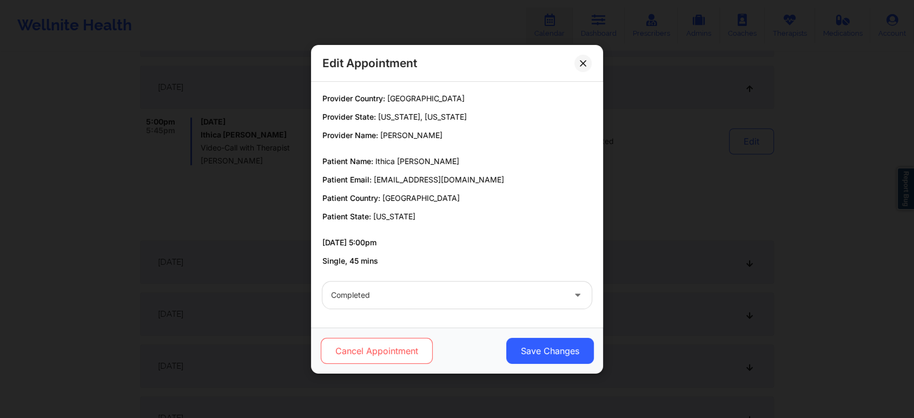
click at [398, 343] on button "Cancel Appointment" at bounding box center [377, 351] width 112 height 26
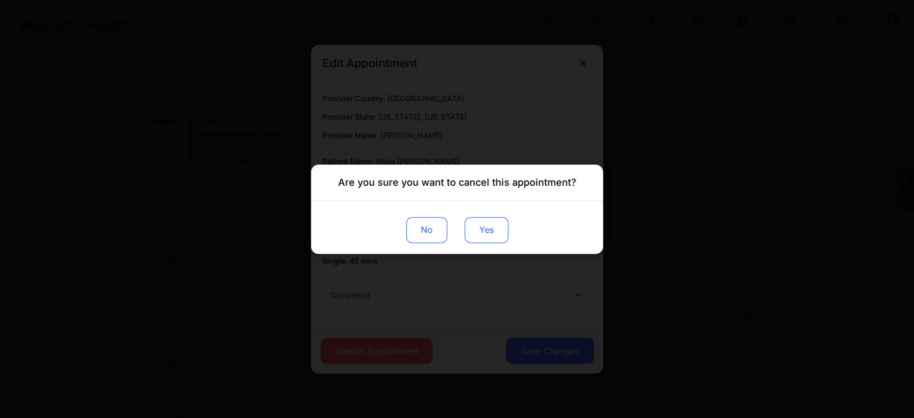
click at [484, 238] on button "Yes" at bounding box center [487, 229] width 44 height 26
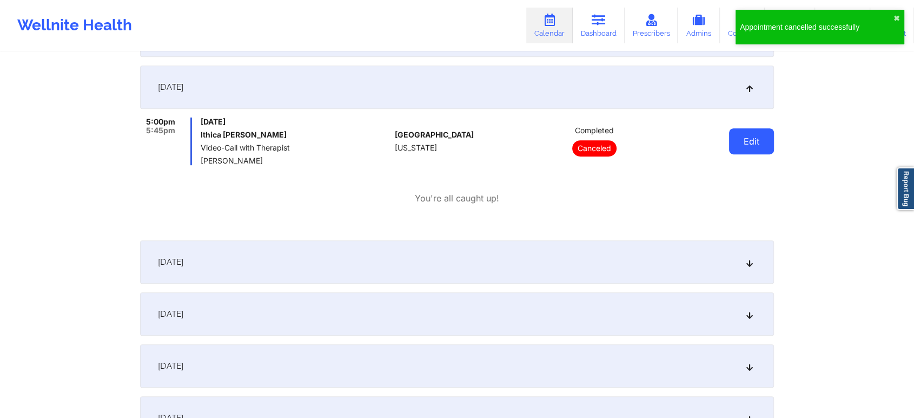
click at [746, 138] on button "Edit" at bounding box center [751, 141] width 45 height 26
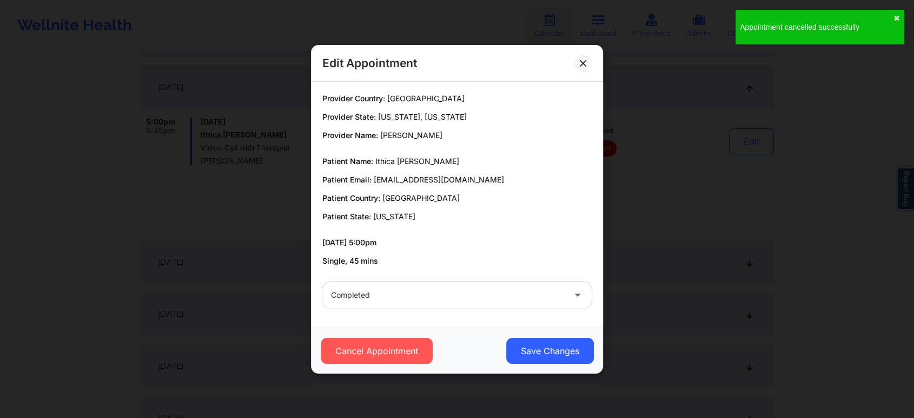
click at [394, 310] on div "Completed" at bounding box center [457, 295] width 285 height 42
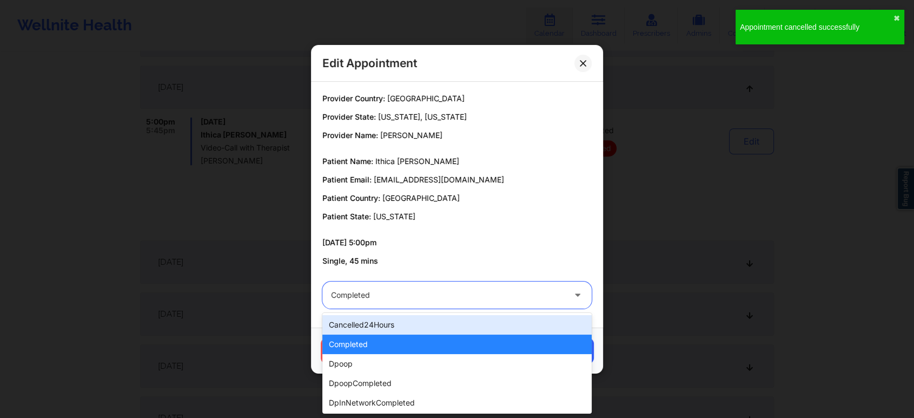
click at [405, 302] on div "Completed" at bounding box center [448, 294] width 234 height 27
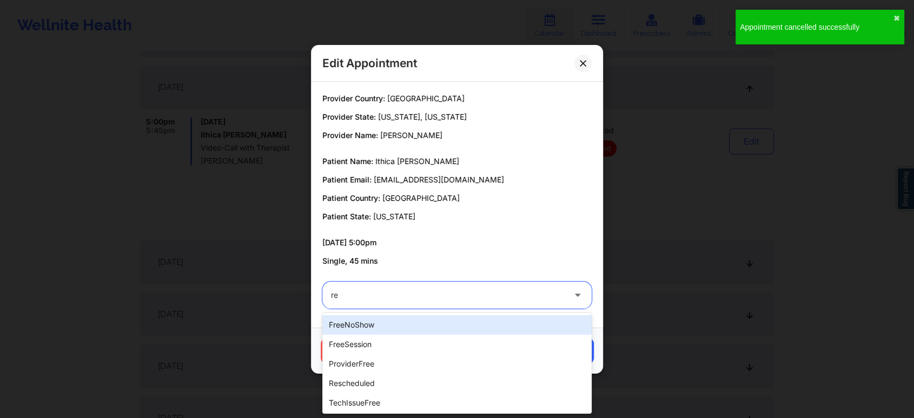
type input "res"
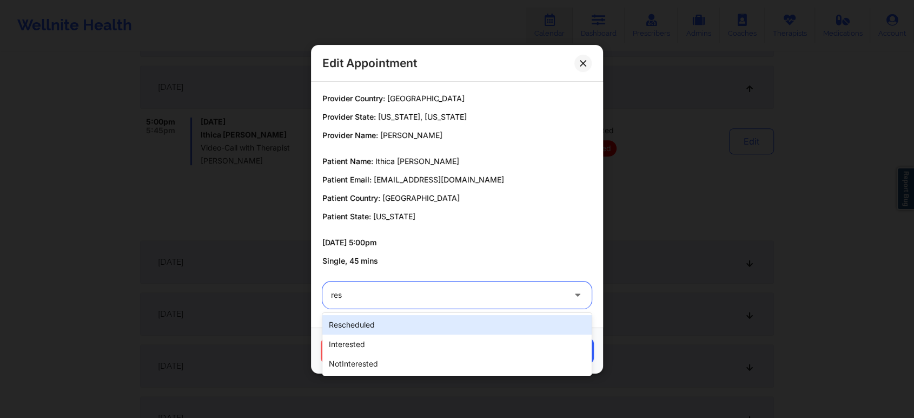
click at [365, 326] on div "rescheduled" at bounding box center [456, 324] width 269 height 19
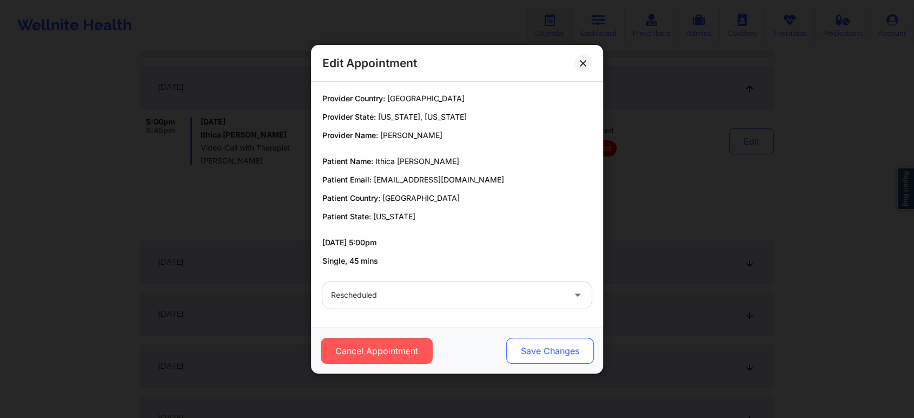
click at [538, 351] on button "Save Changes" at bounding box center [550, 351] width 88 height 26
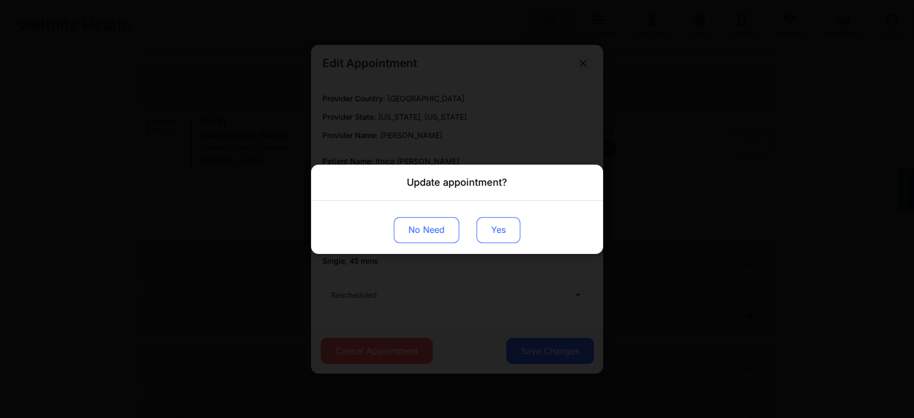
click at [517, 239] on button "Yes" at bounding box center [499, 229] width 44 height 26
